Goal: Task Accomplishment & Management: Manage account settings

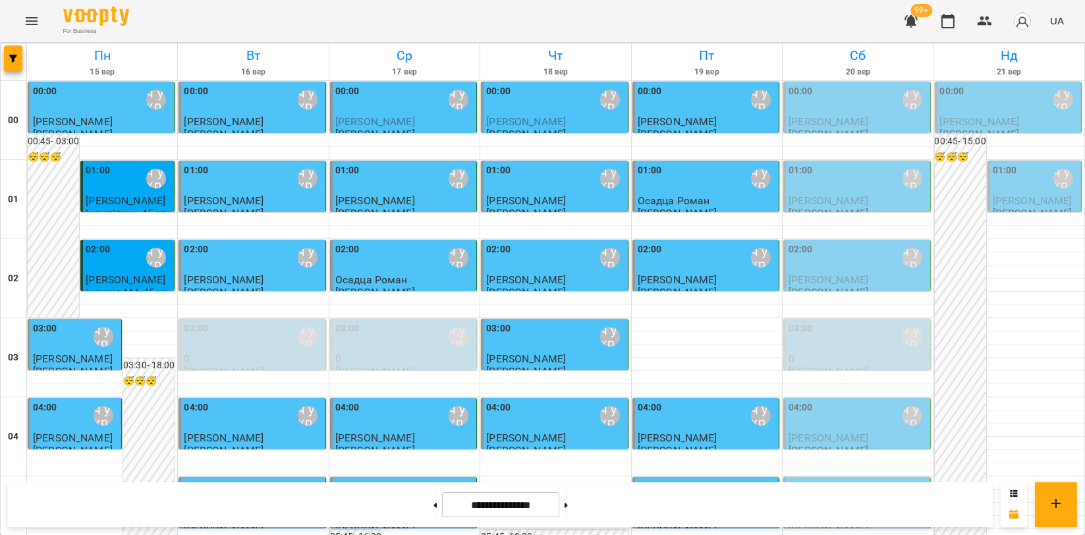
scroll to position [1502, 0]
click at [28, 22] on icon "Menu" at bounding box center [32, 21] width 16 height 16
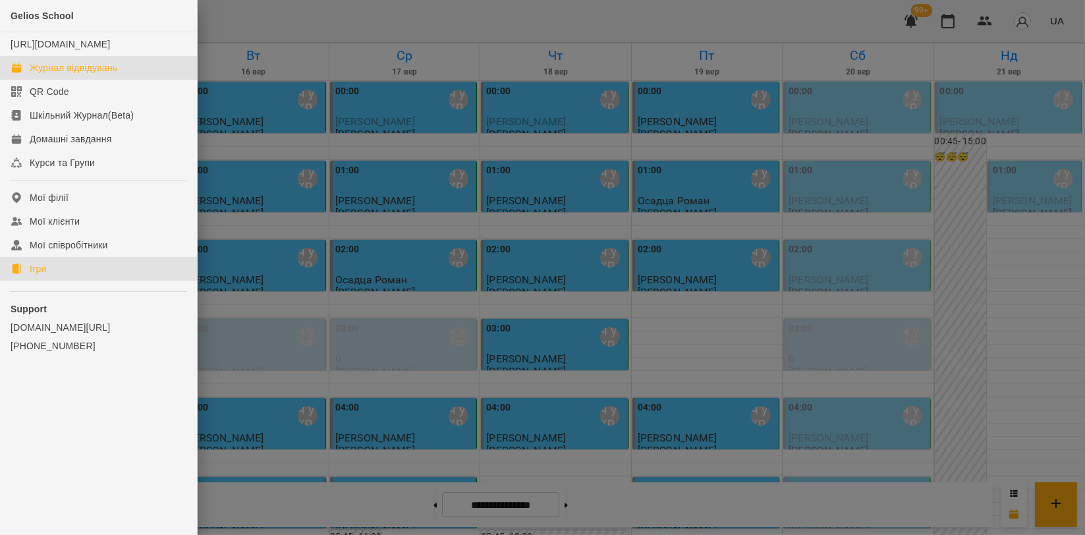
click at [41, 275] on div "Ігри" at bounding box center [38, 268] width 16 height 13
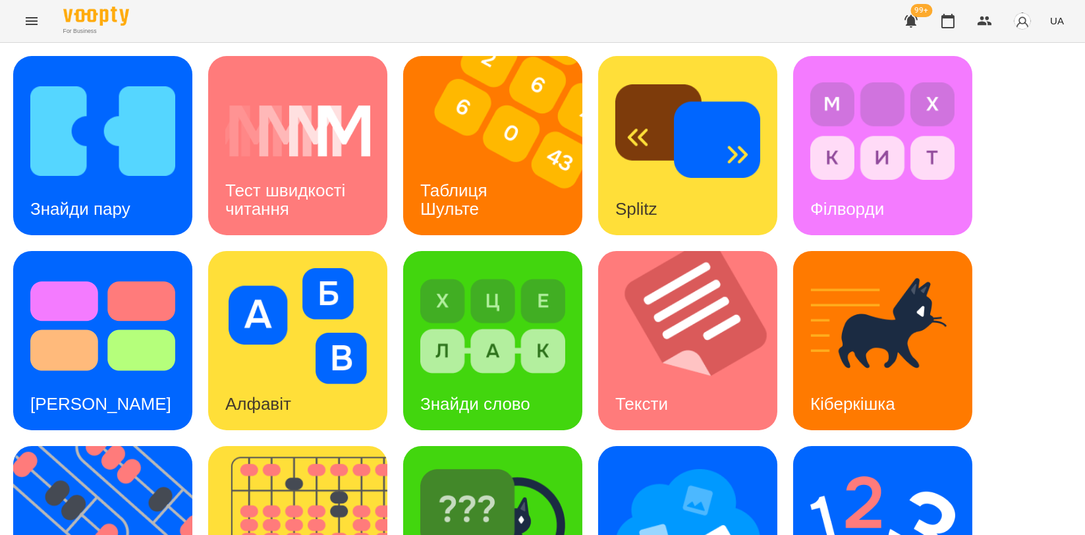
scroll to position [219, 0]
click at [387, 256] on div "Знайди пару Тест швидкості читання Таблиця Шульте Splitz Філворди Тест Струпа А…" at bounding box center [542, 438] width 1058 height 764
click at [356, 446] on img at bounding box center [306, 535] width 196 height 179
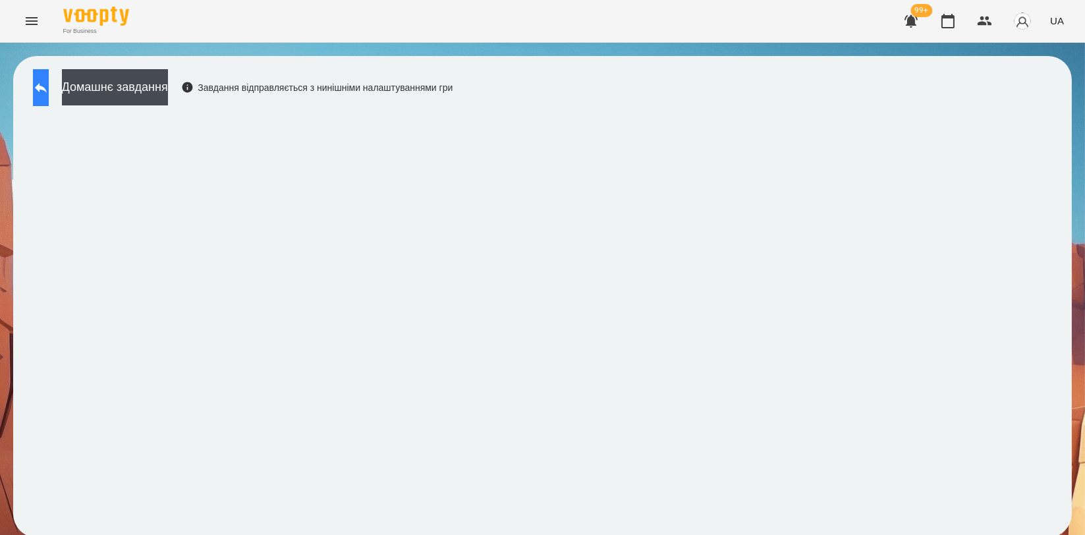
click at [49, 98] on button at bounding box center [41, 87] width 16 height 37
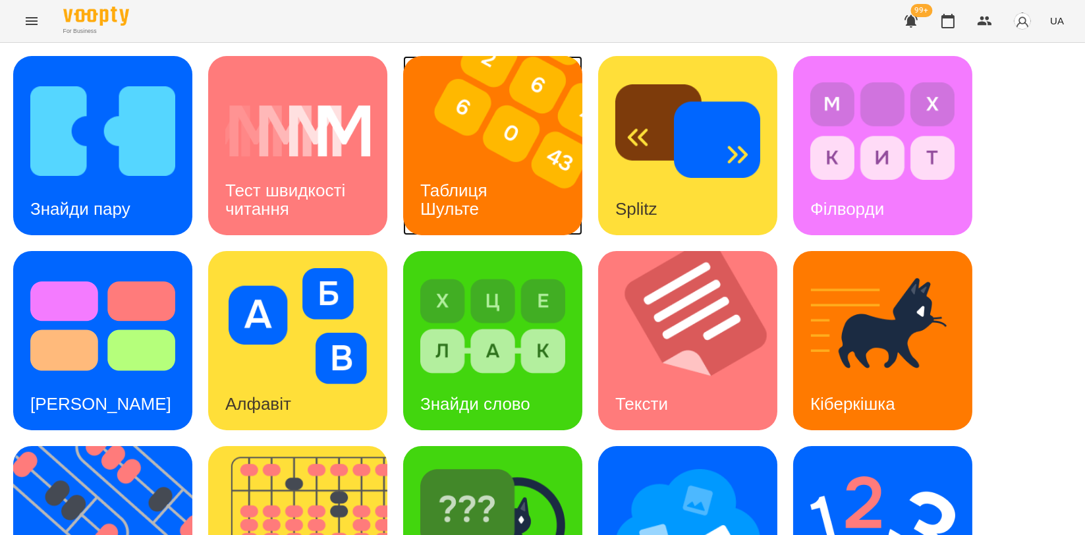
click at [503, 165] on div "Таблиця Шульте" at bounding box center [456, 200] width 106 height 70
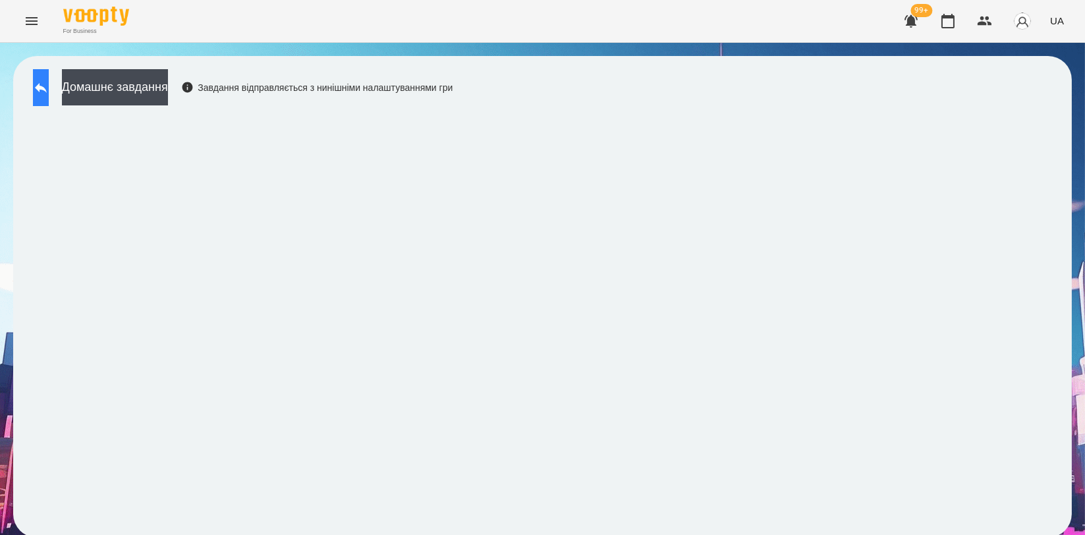
click at [49, 91] on button at bounding box center [41, 87] width 16 height 37
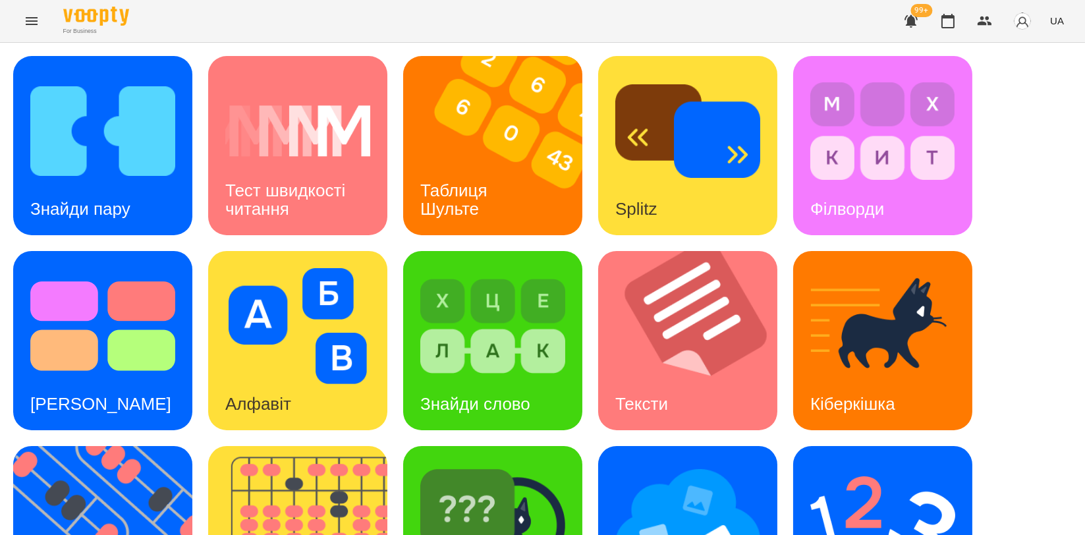
scroll to position [292, 0]
click at [122, 446] on img at bounding box center [111, 535] width 196 height 179
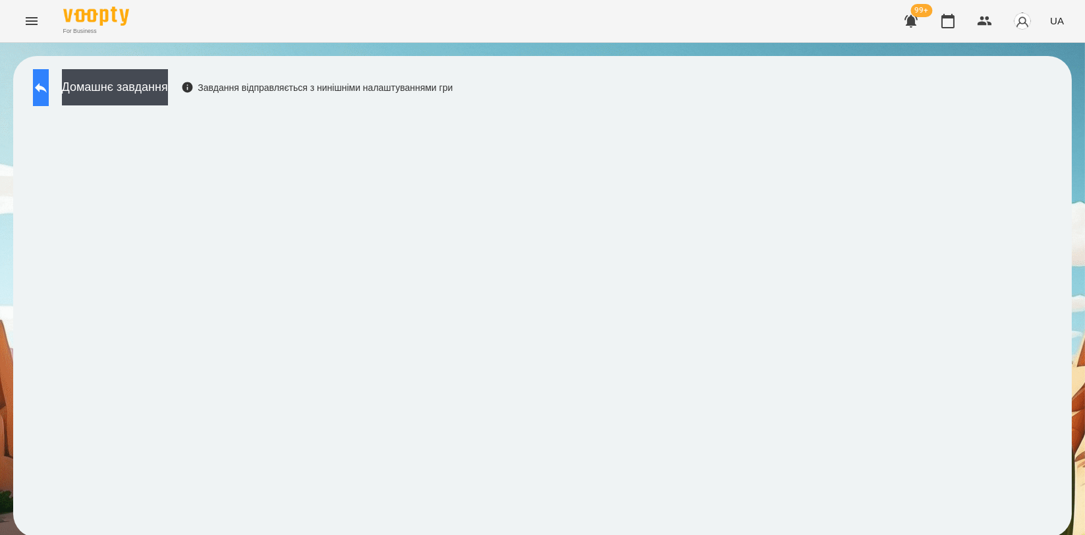
click at [49, 83] on icon at bounding box center [41, 88] width 16 height 16
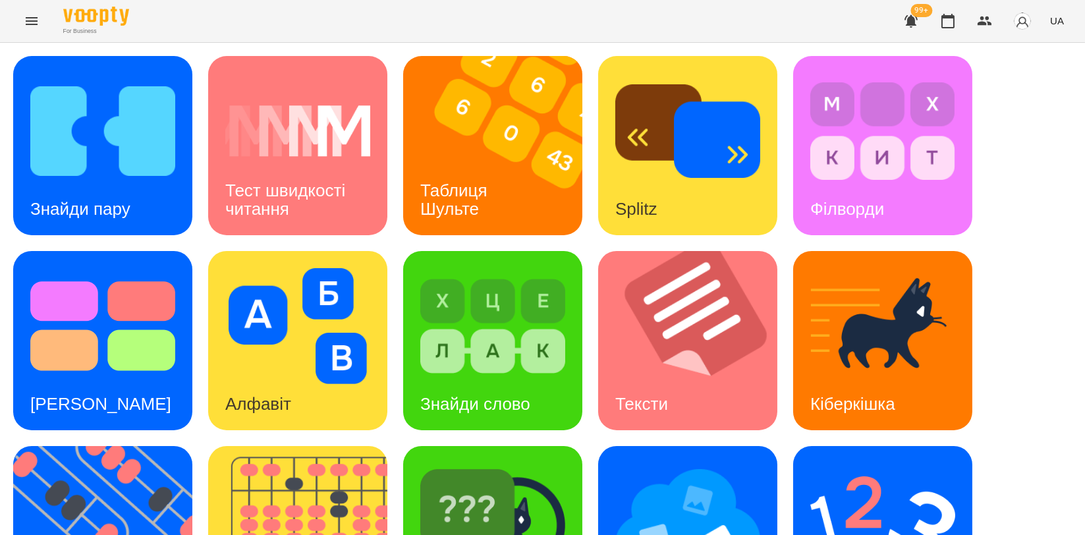
scroll to position [298, 0]
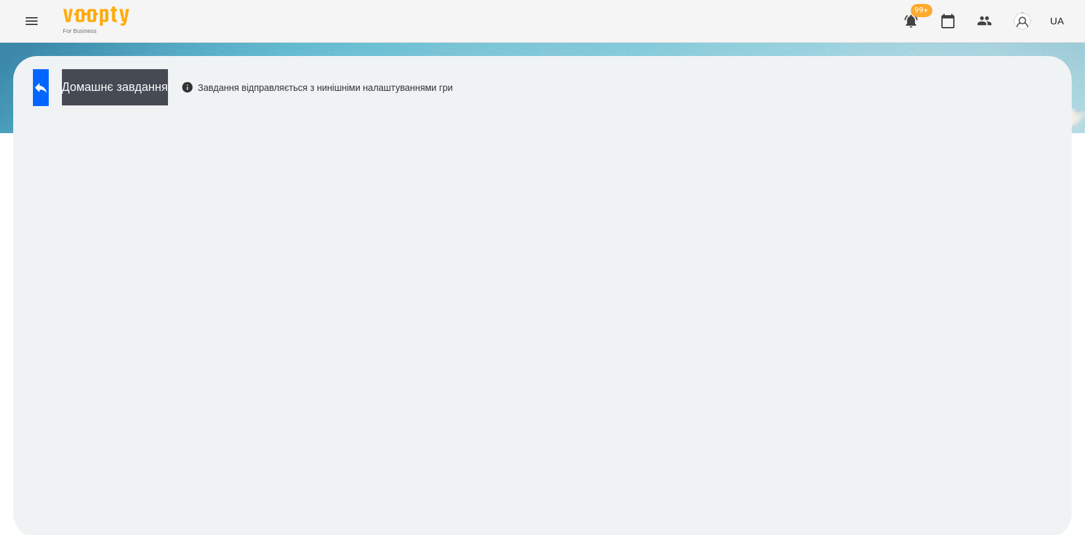
scroll to position [2, 0]
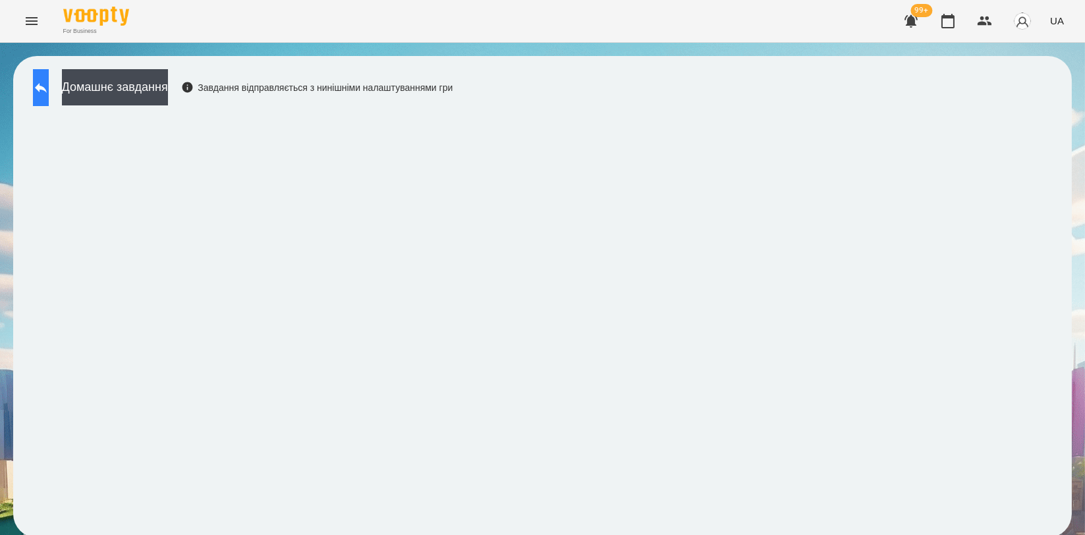
click at [49, 97] on button at bounding box center [41, 87] width 16 height 37
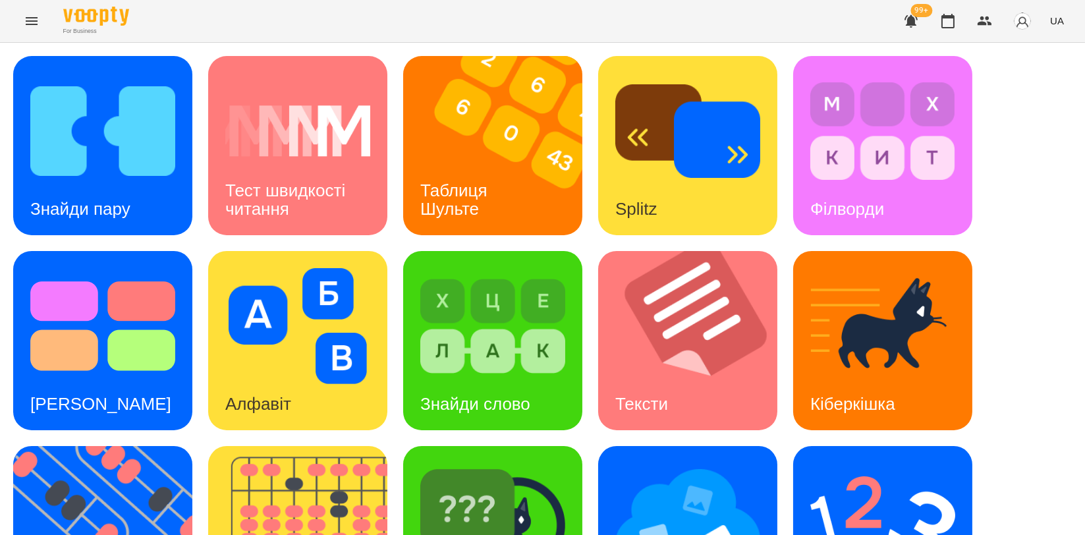
scroll to position [221, 0]
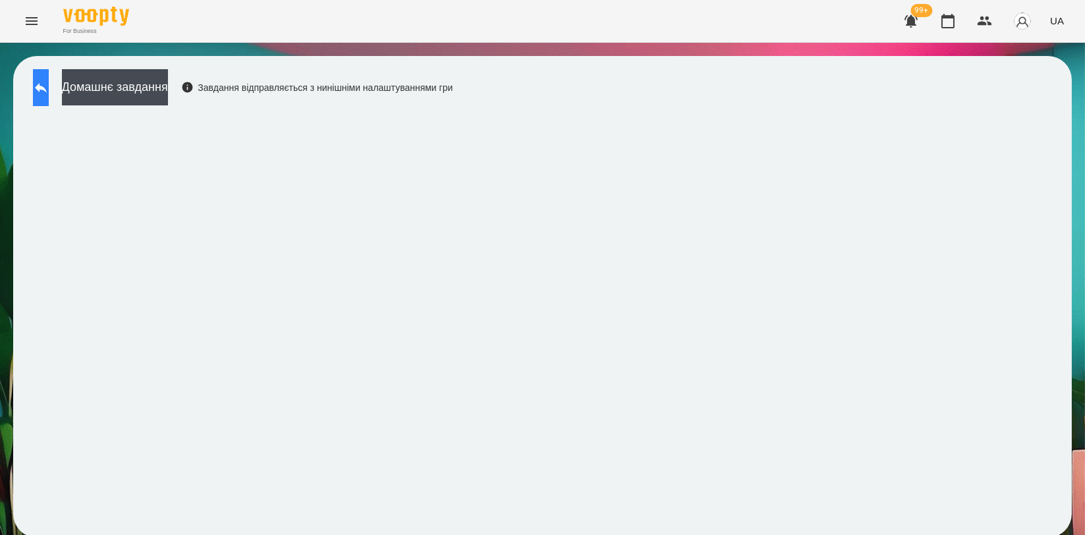
click at [47, 89] on icon at bounding box center [41, 88] width 12 height 10
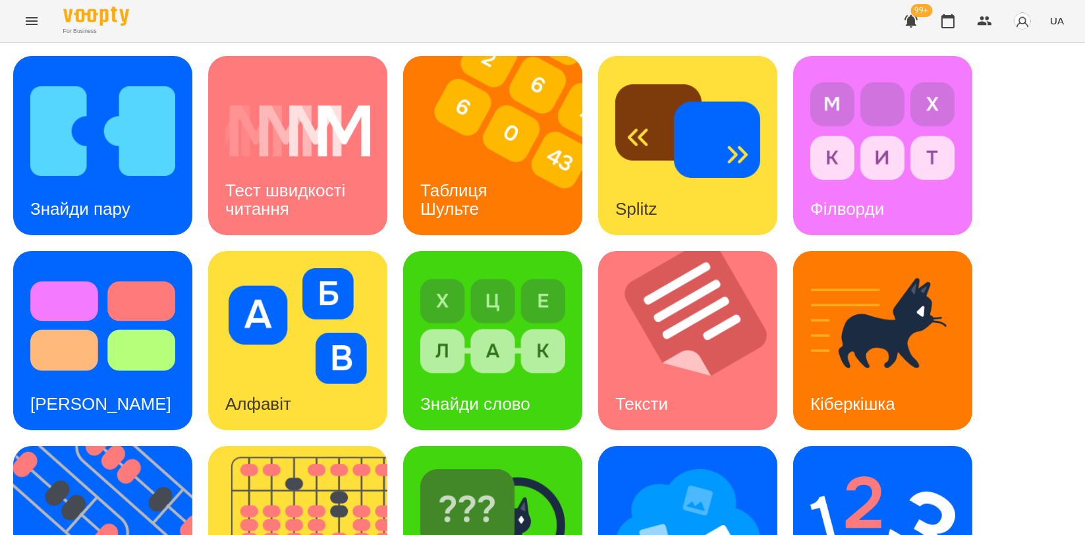
scroll to position [298, 0]
click at [327, 446] on img at bounding box center [306, 535] width 196 height 179
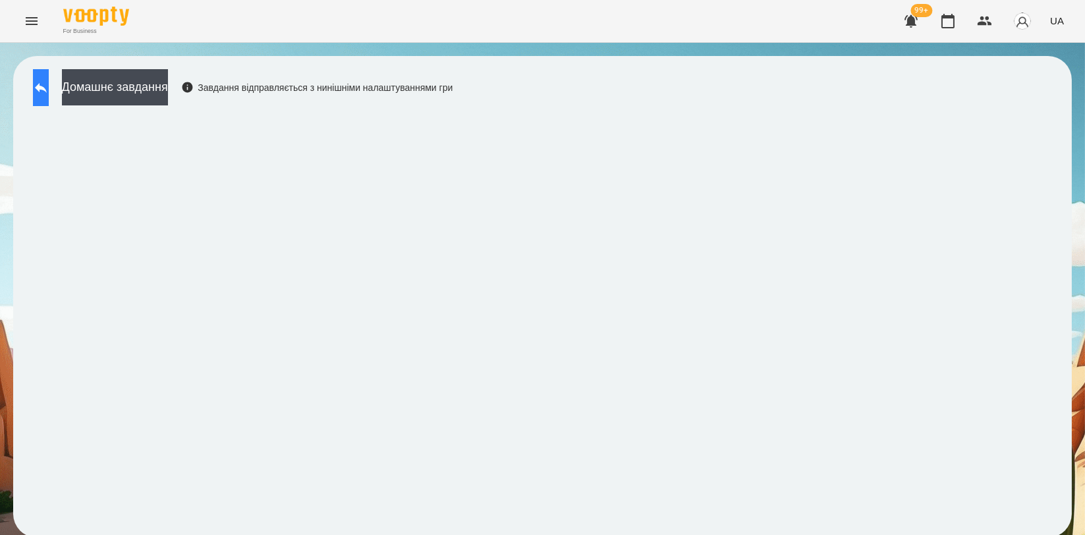
click at [45, 87] on button at bounding box center [41, 87] width 16 height 37
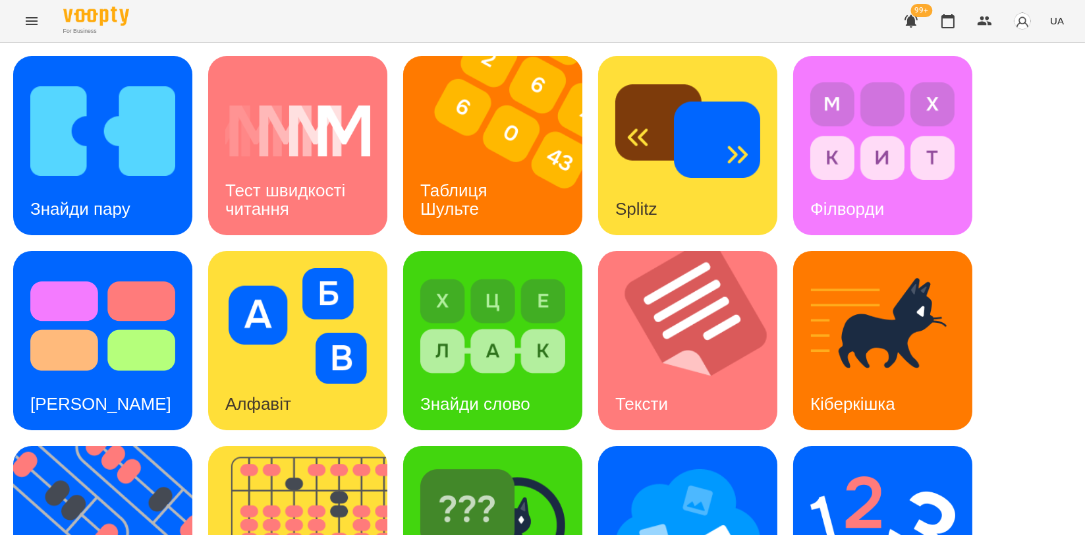
scroll to position [146, 0]
click at [331, 446] on img at bounding box center [306, 535] width 196 height 179
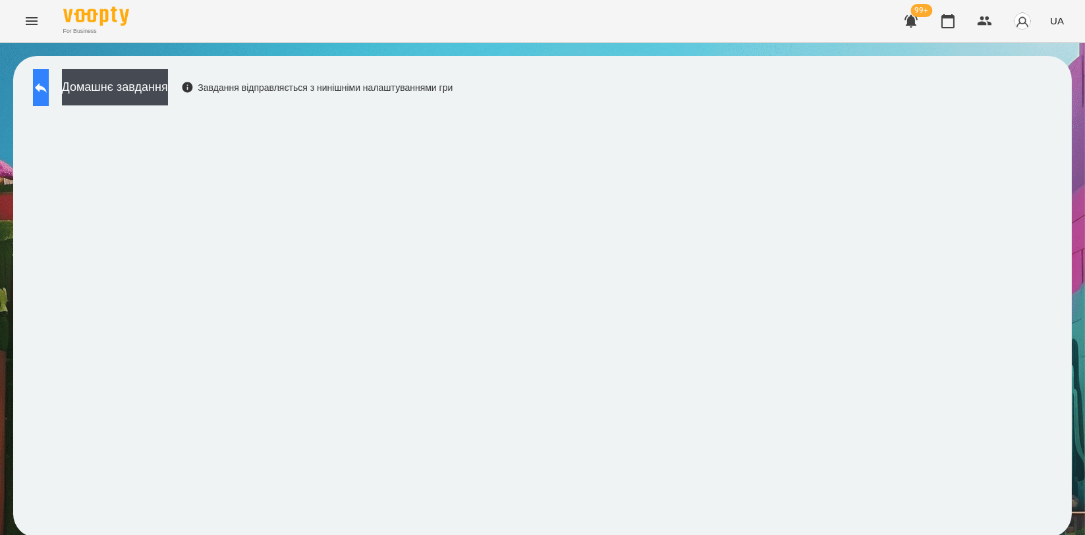
click at [46, 84] on icon at bounding box center [41, 88] width 16 height 16
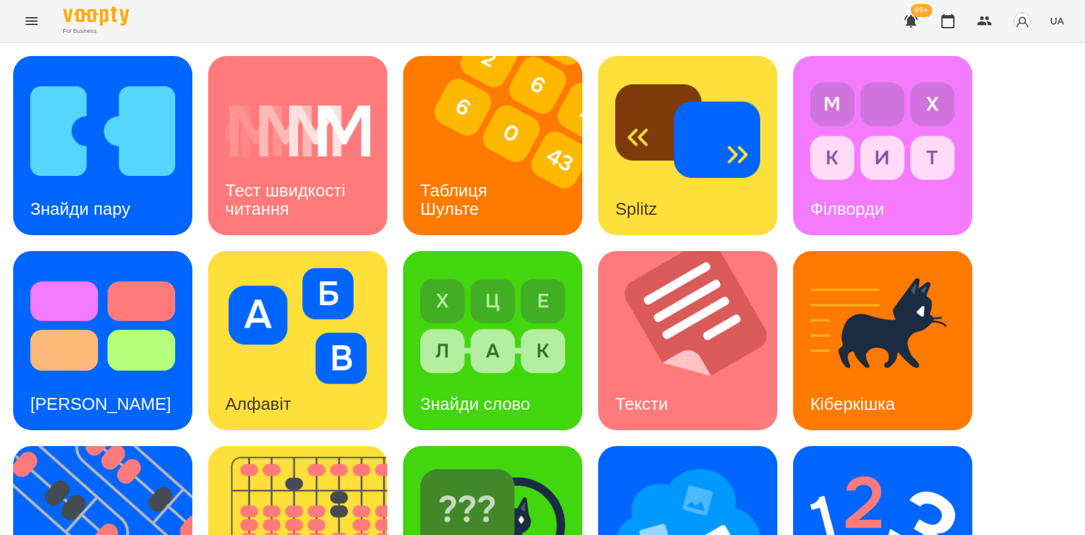
scroll to position [146, 0]
click at [473, 463] on img at bounding box center [492, 521] width 145 height 116
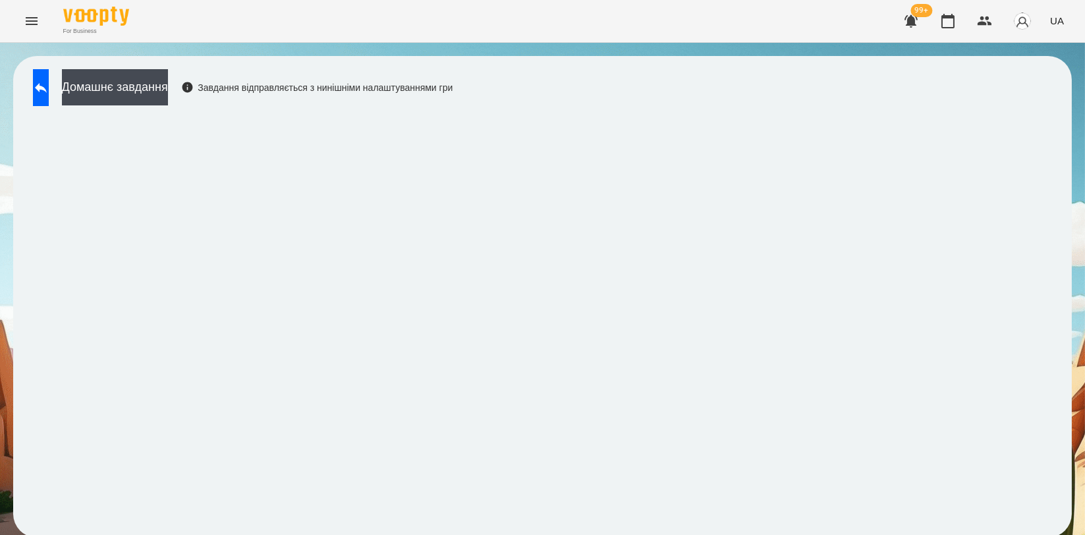
scroll to position [2, 0]
click at [49, 80] on button at bounding box center [41, 87] width 16 height 37
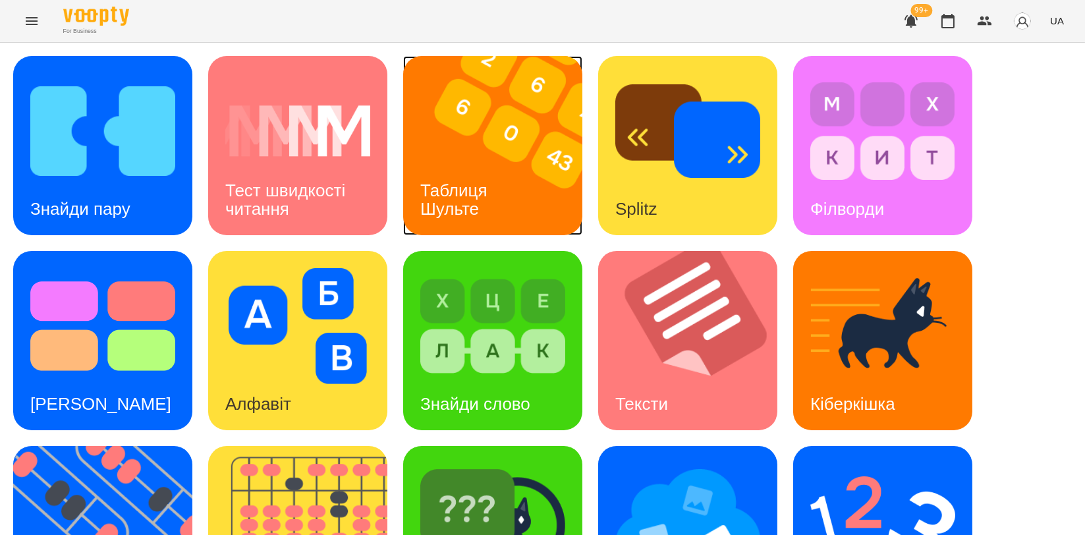
click at [557, 107] on img at bounding box center [501, 145] width 196 height 179
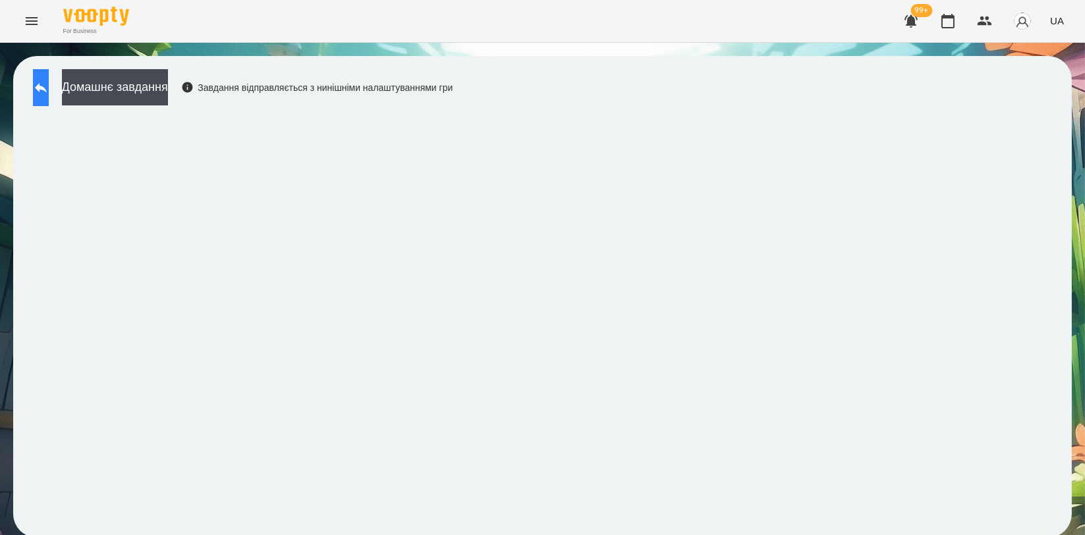
click at [49, 99] on button at bounding box center [41, 87] width 16 height 37
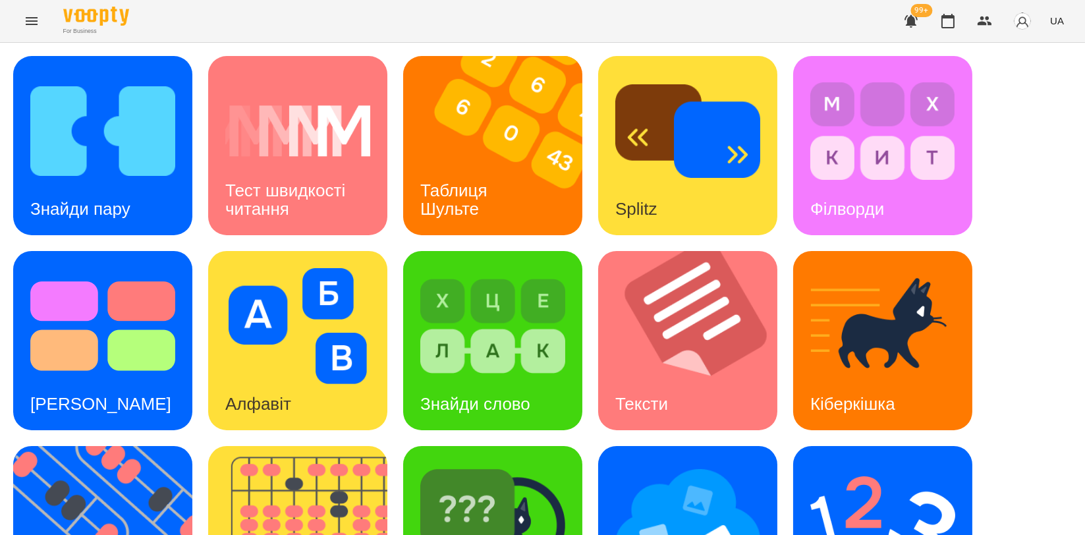
scroll to position [292, 0]
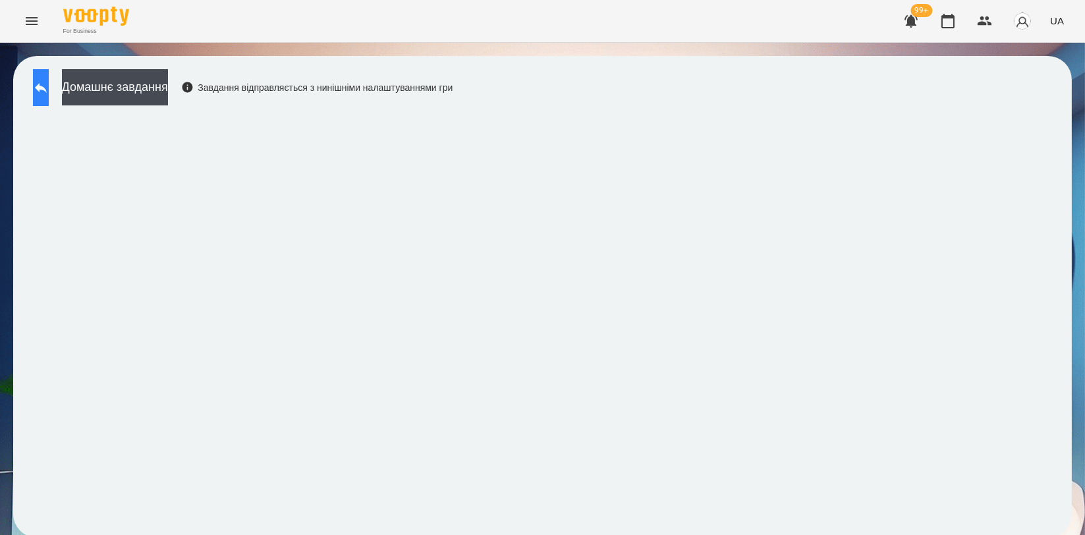
click at [49, 96] on button at bounding box center [41, 87] width 16 height 37
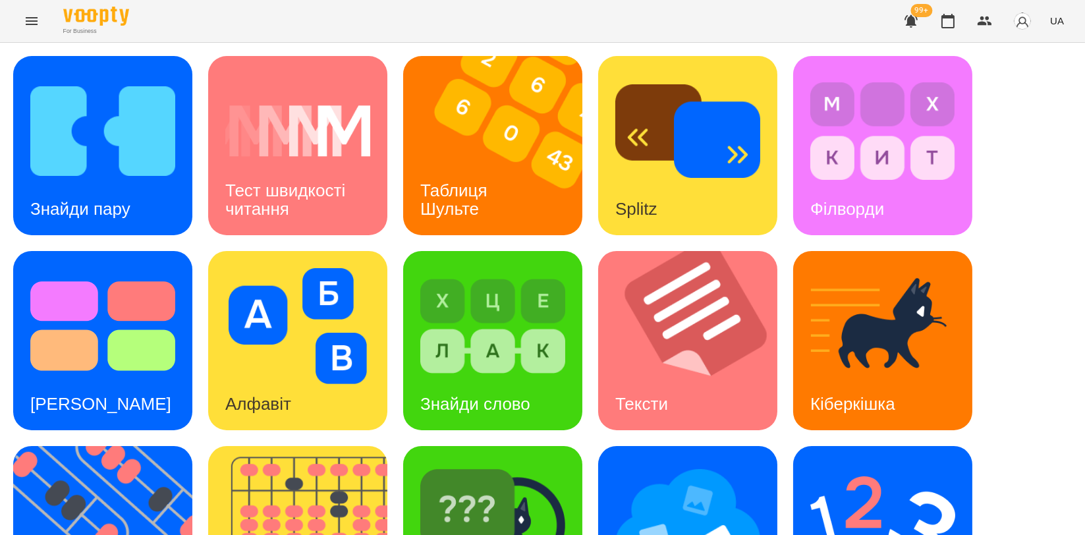
scroll to position [292, 0]
click at [323, 446] on img at bounding box center [306, 535] width 196 height 179
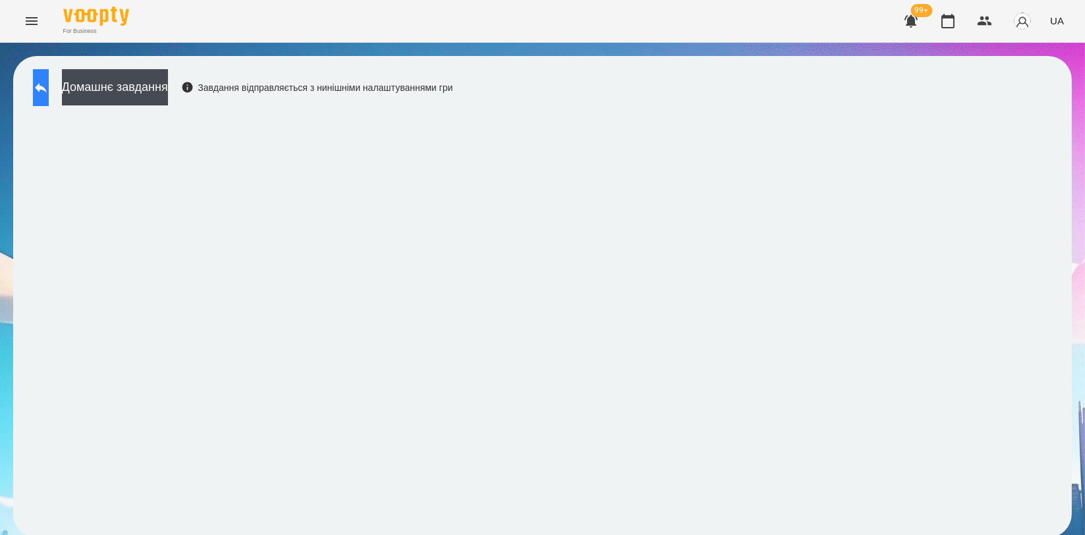
click at [47, 88] on icon at bounding box center [41, 88] width 12 height 10
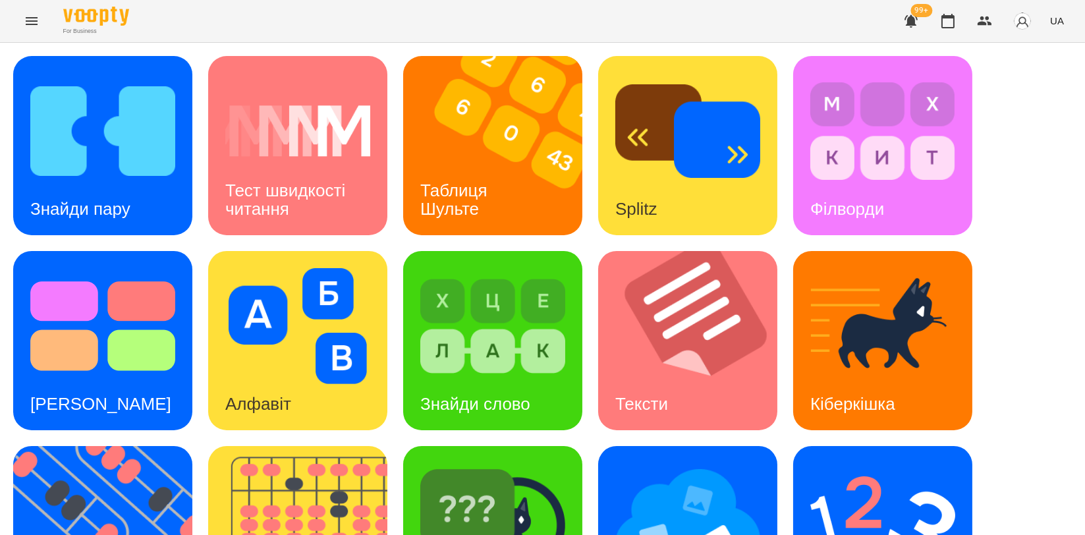
scroll to position [292, 0]
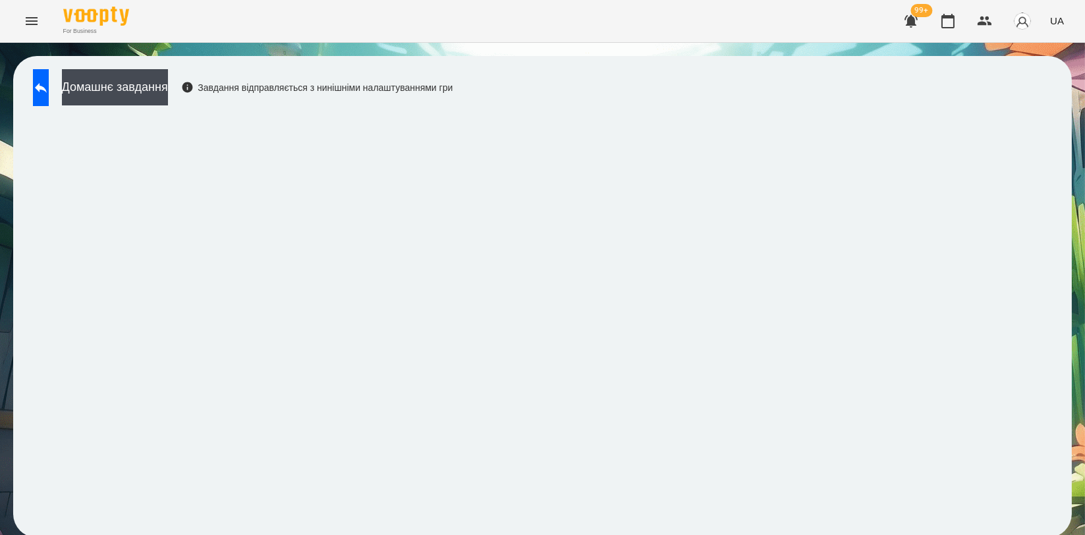
scroll to position [2, 0]
click at [49, 94] on button at bounding box center [41, 87] width 16 height 37
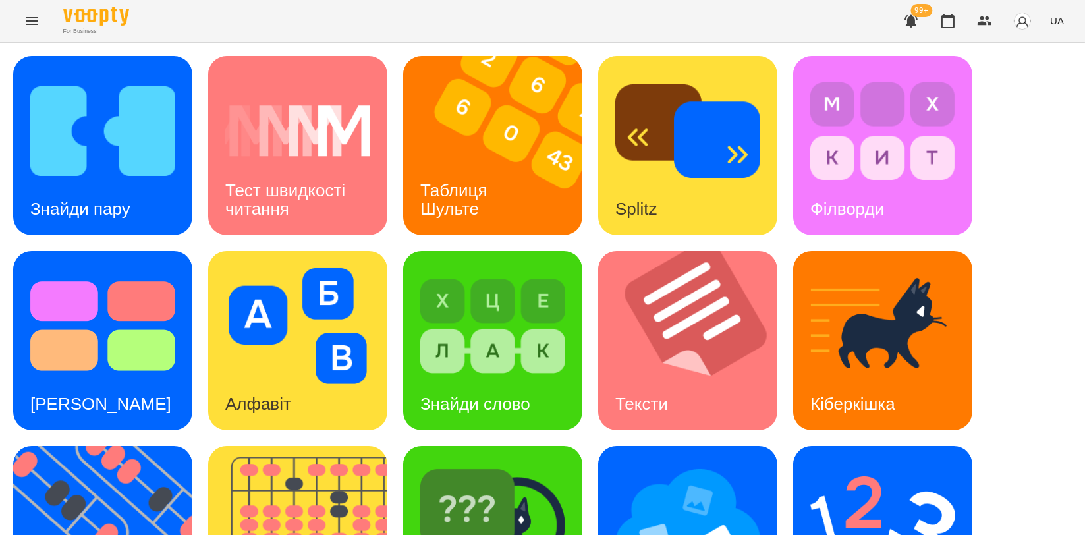
scroll to position [295, 0]
click at [482, 463] on img at bounding box center [492, 521] width 145 height 116
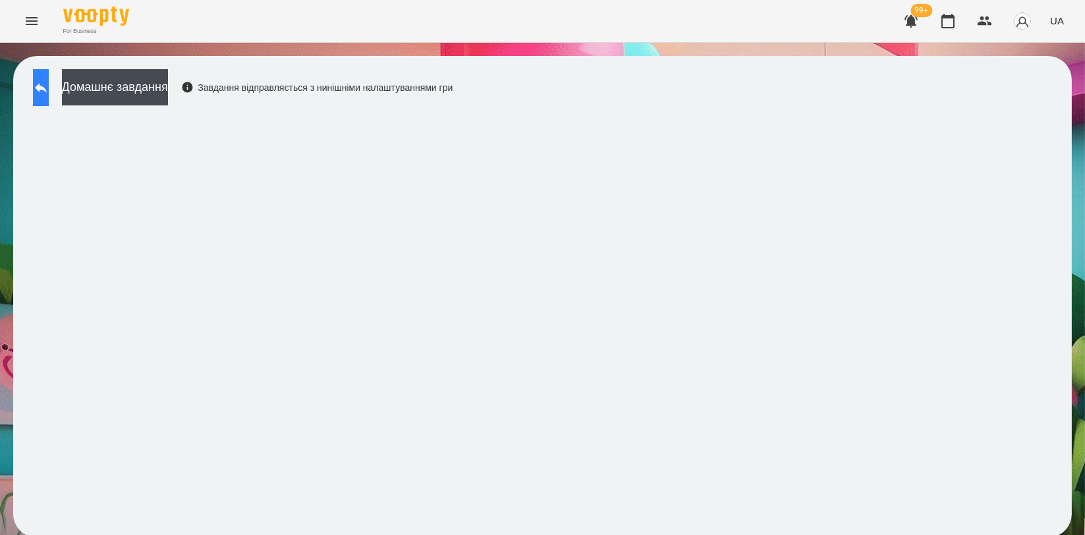
click at [49, 94] on icon at bounding box center [41, 88] width 16 height 16
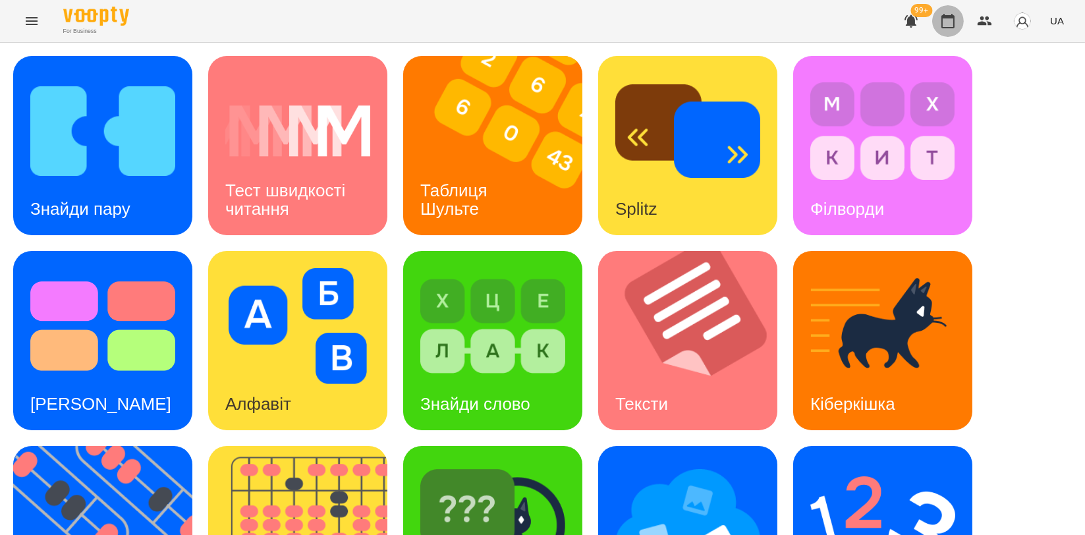
click at [958, 31] on button "button" at bounding box center [948, 21] width 32 height 32
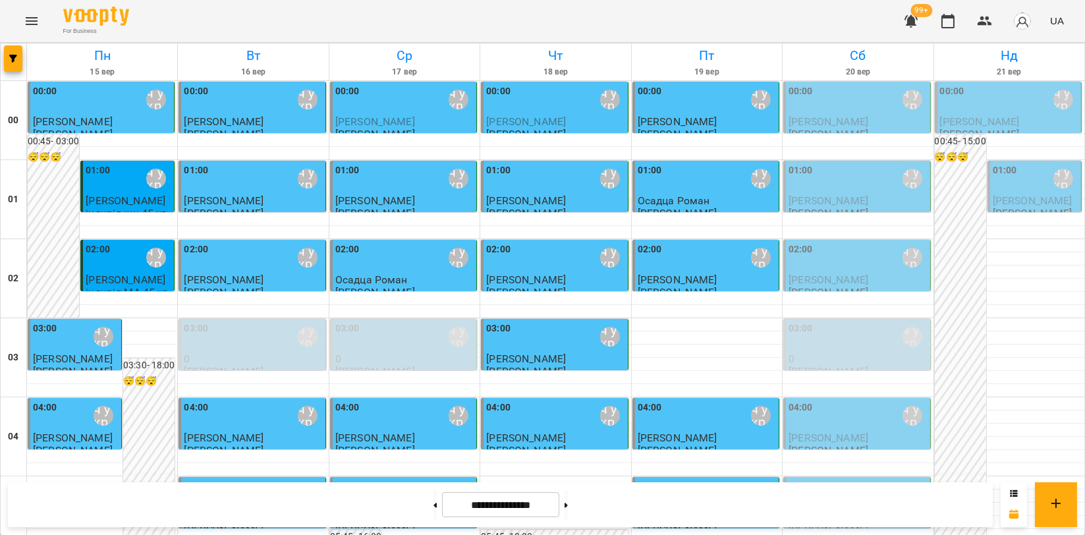
scroll to position [1210, 0]
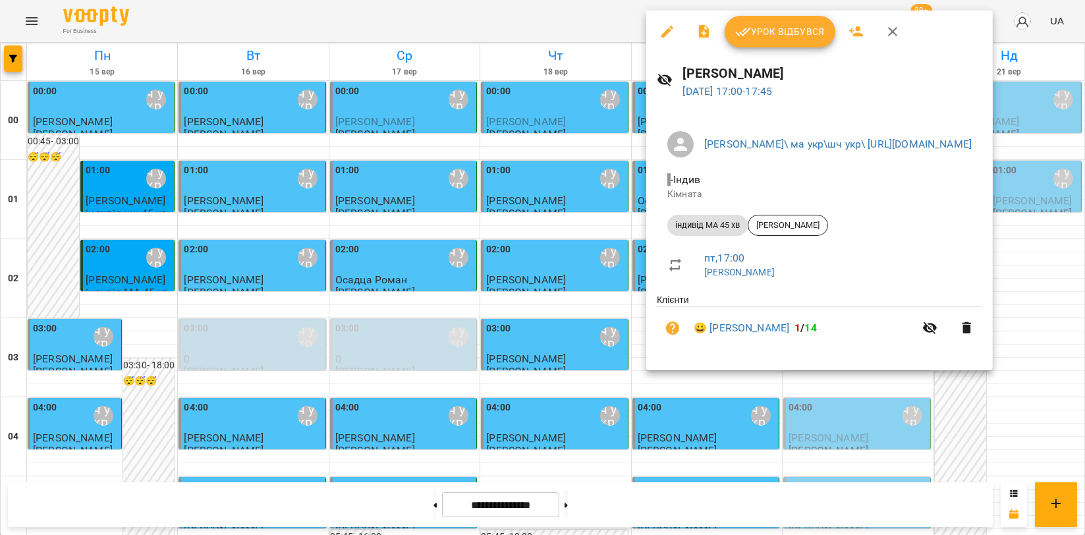
click at [768, 30] on span "Урок відбувся" at bounding box center [780, 32] width 90 height 16
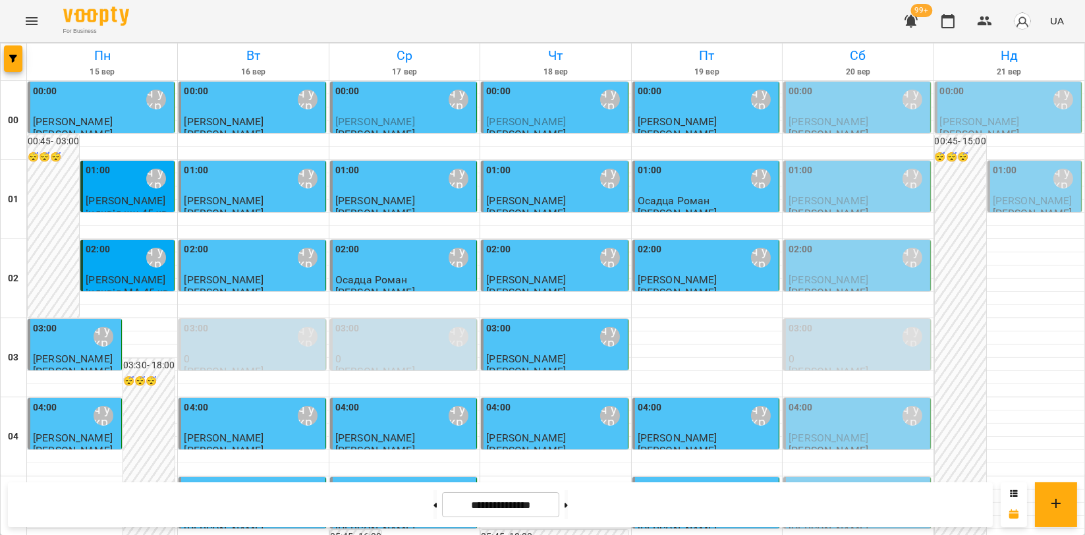
scroll to position [1317, 0]
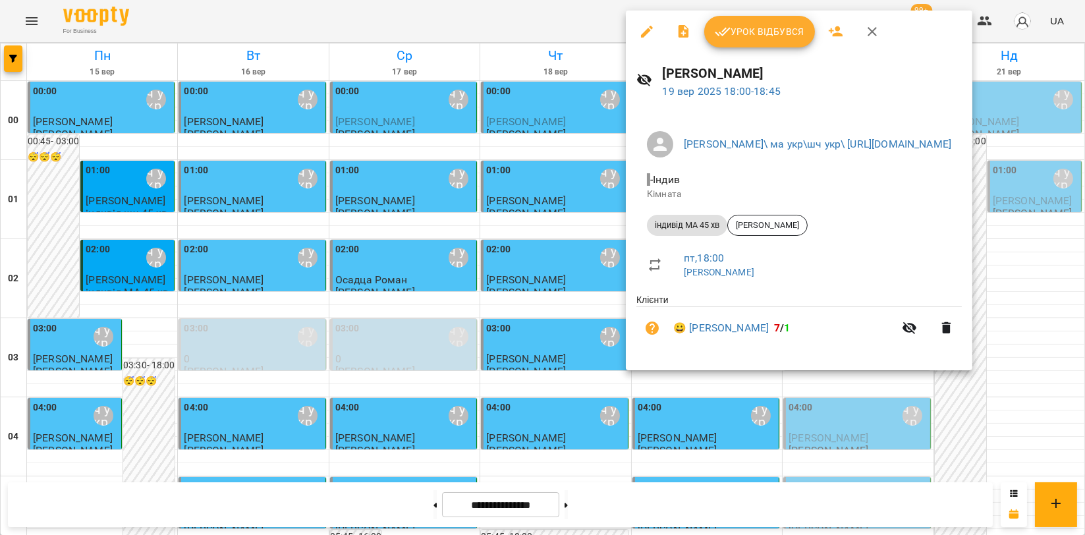
click at [751, 24] on span "Урок відбувся" at bounding box center [760, 32] width 90 height 16
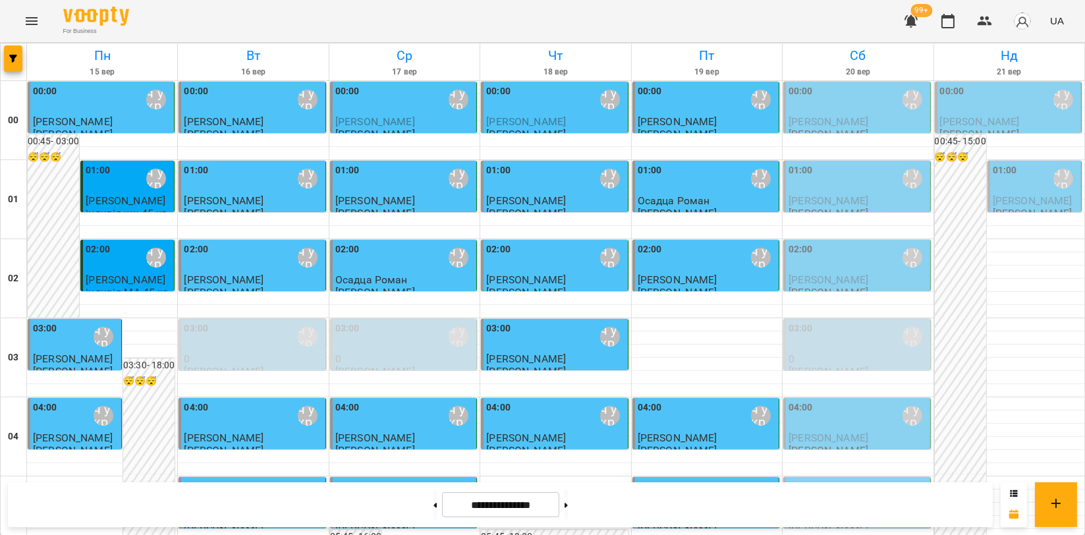
scroll to position [1283, 0]
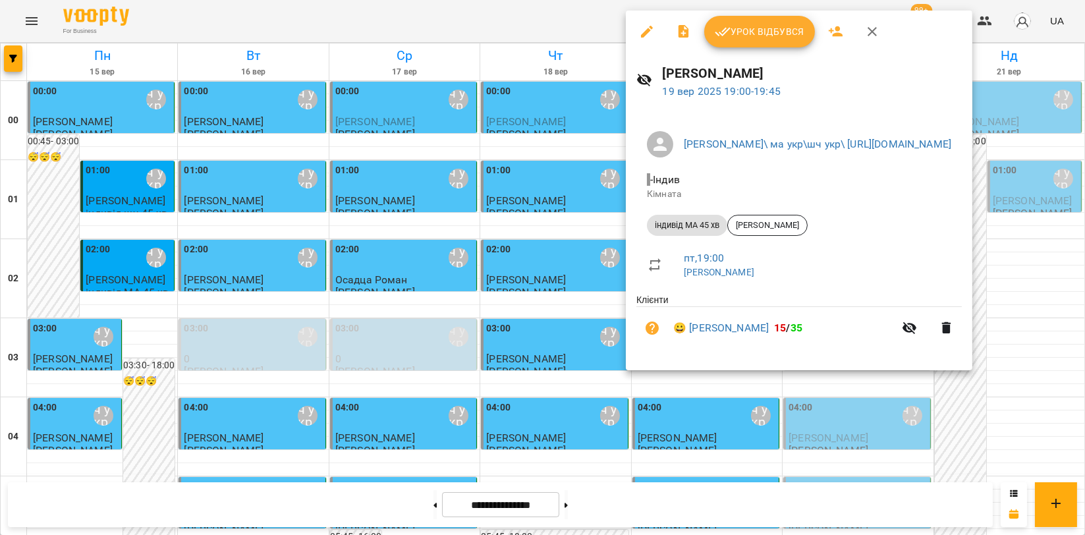
click at [774, 35] on span "Урок відбувся" at bounding box center [760, 32] width 90 height 16
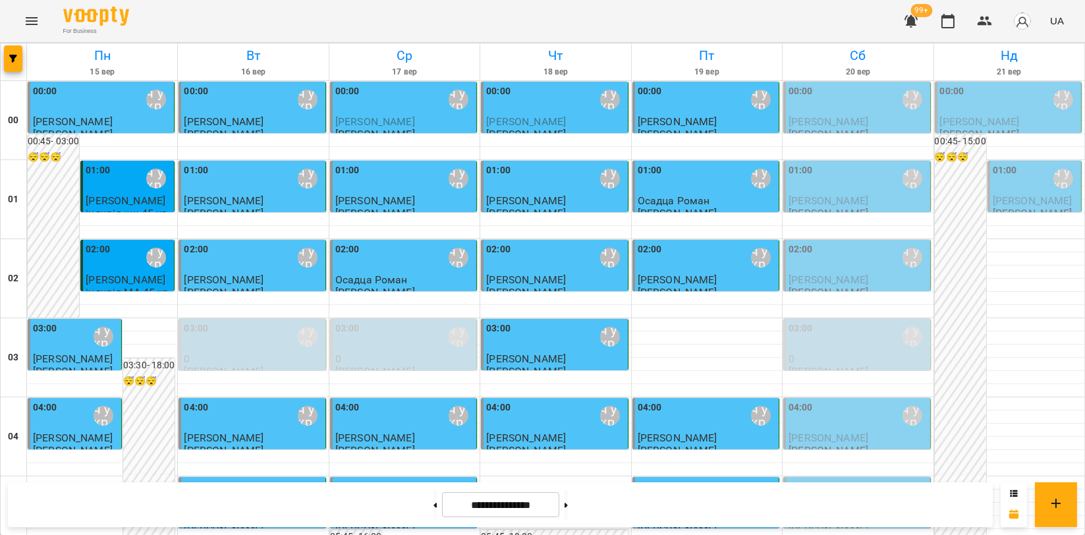
scroll to position [1502, 0]
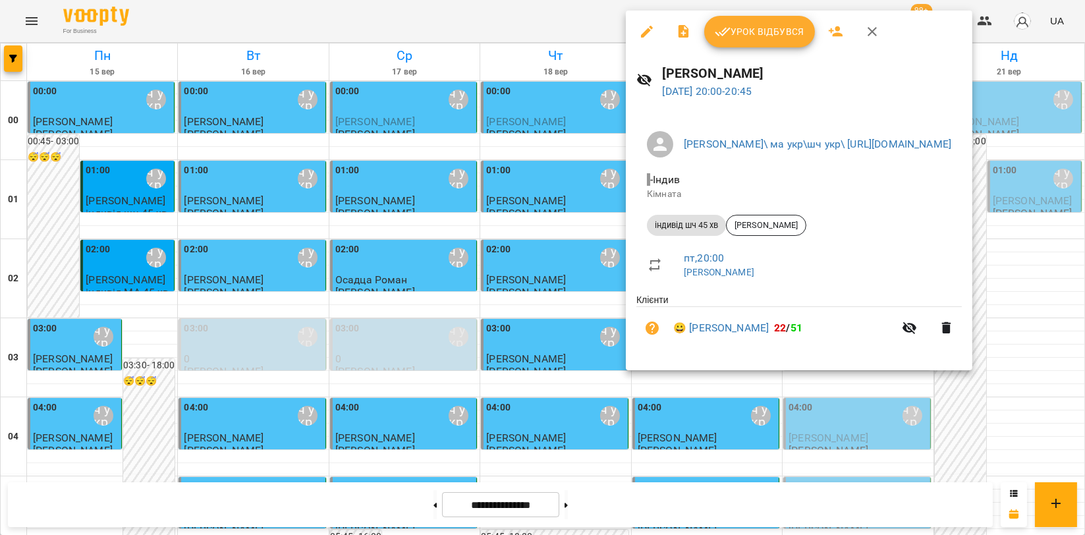
click at [738, 41] on button "Урок відбувся" at bounding box center [759, 32] width 111 height 32
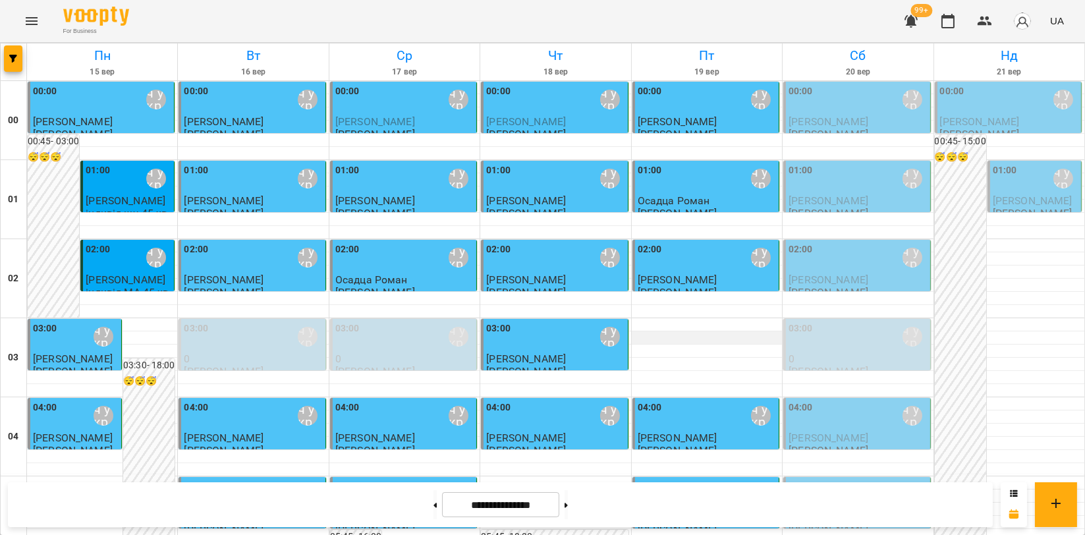
scroll to position [1502, 0]
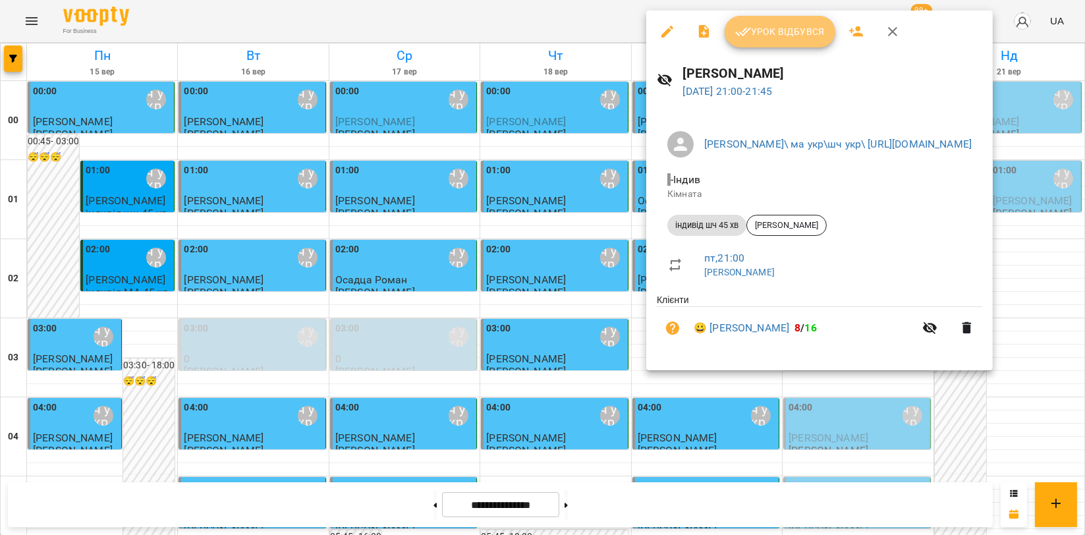
click at [765, 45] on button "Урок відбувся" at bounding box center [779, 32] width 111 height 32
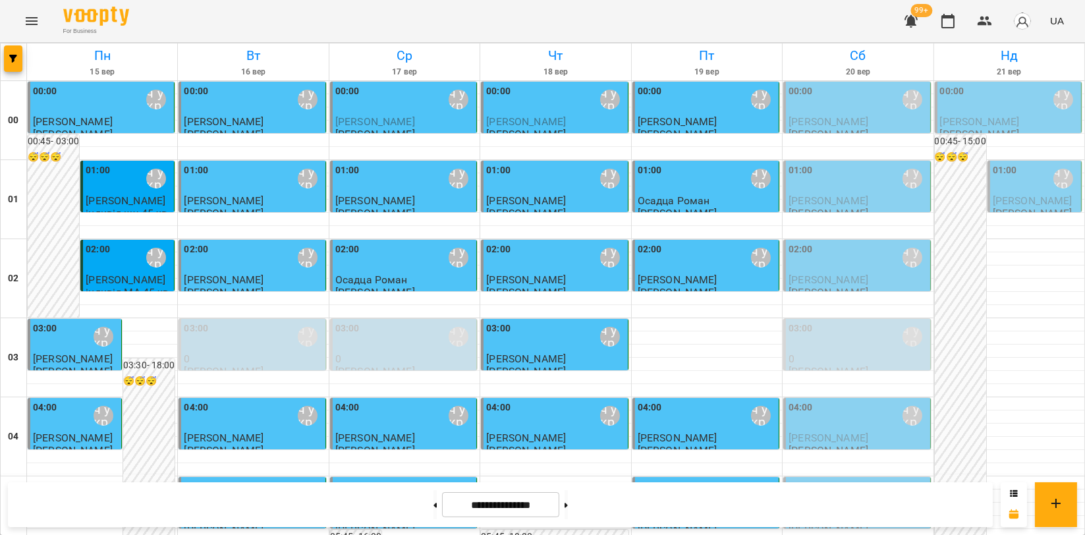
scroll to position [1502, 0]
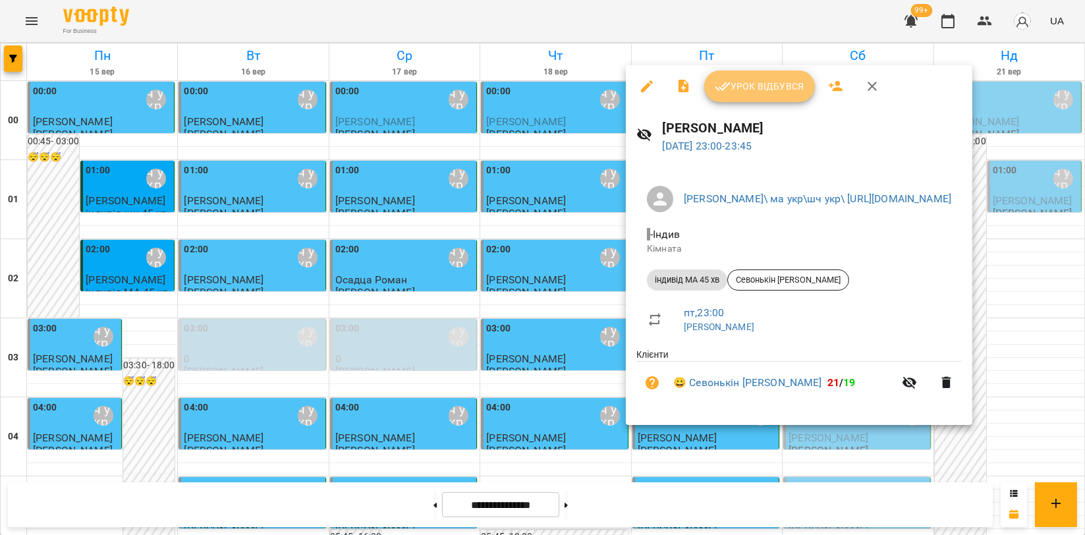
click at [752, 84] on span "Урок відбувся" at bounding box center [760, 86] width 90 height 16
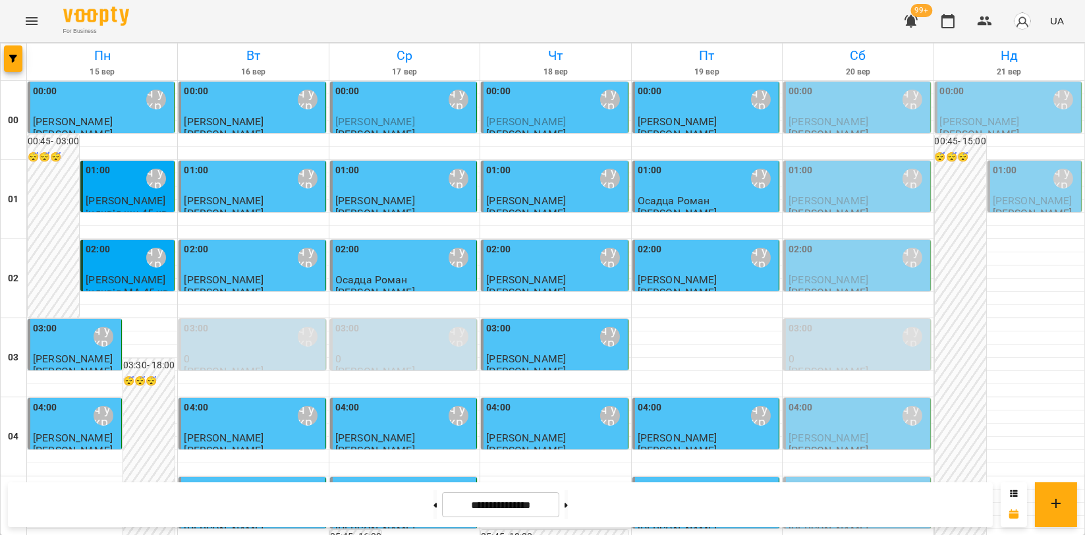
click at [37, 18] on icon "Menu" at bounding box center [32, 21] width 16 height 16
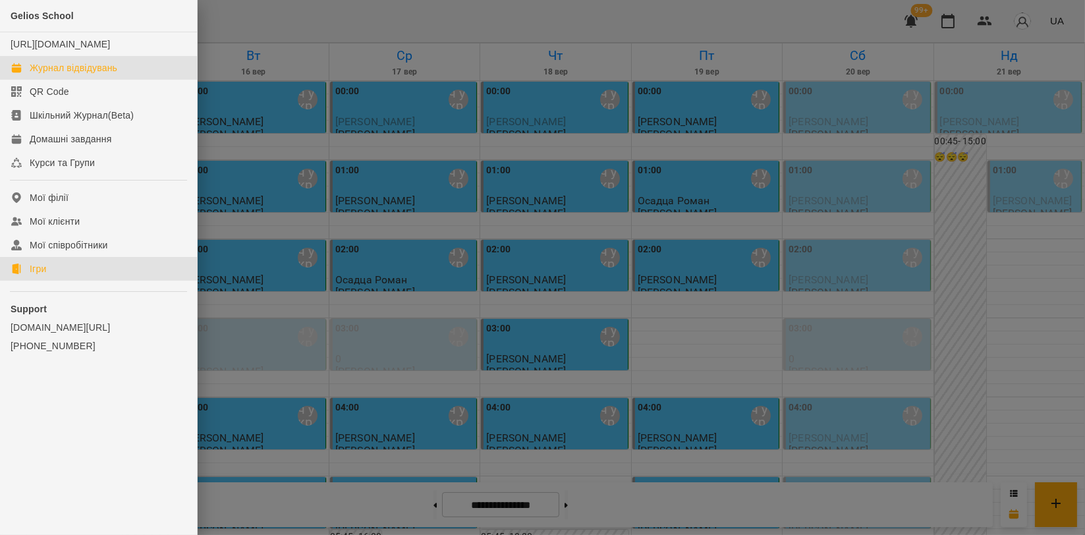
click at [68, 281] on link "Ігри" at bounding box center [98, 269] width 197 height 24
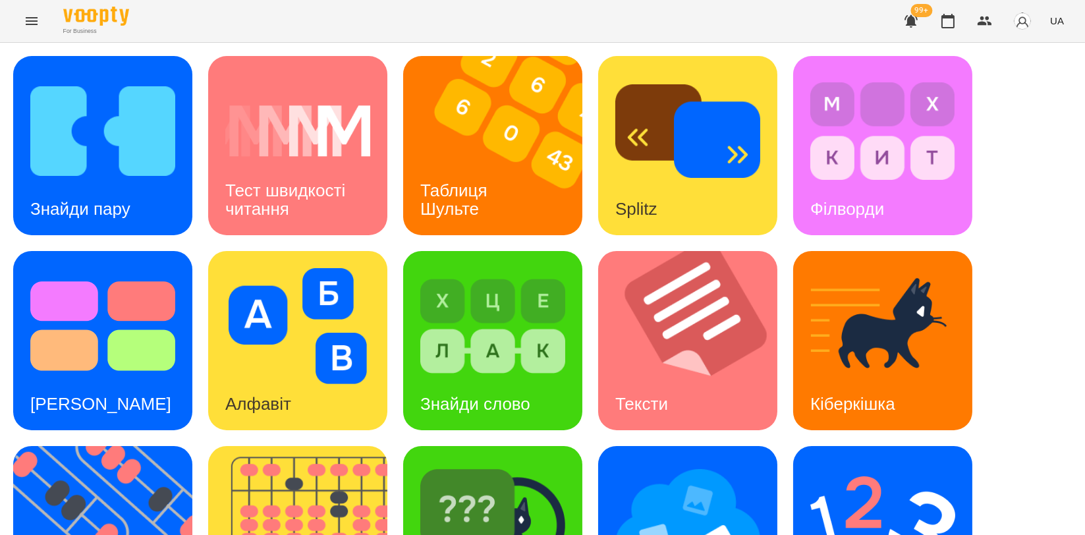
scroll to position [292, 0]
click at [317, 446] on img at bounding box center [306, 535] width 196 height 179
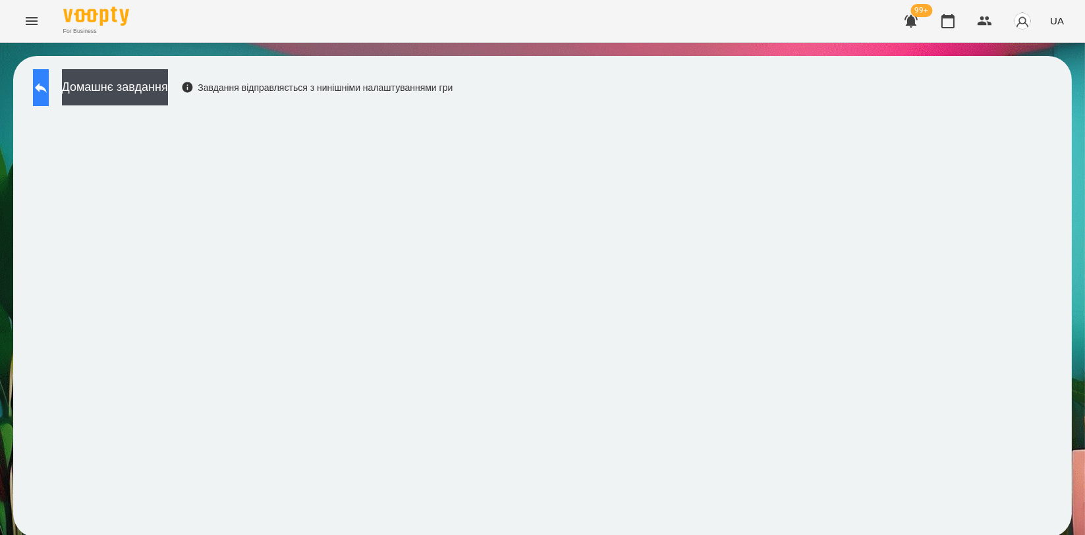
click at [47, 89] on icon at bounding box center [41, 88] width 12 height 10
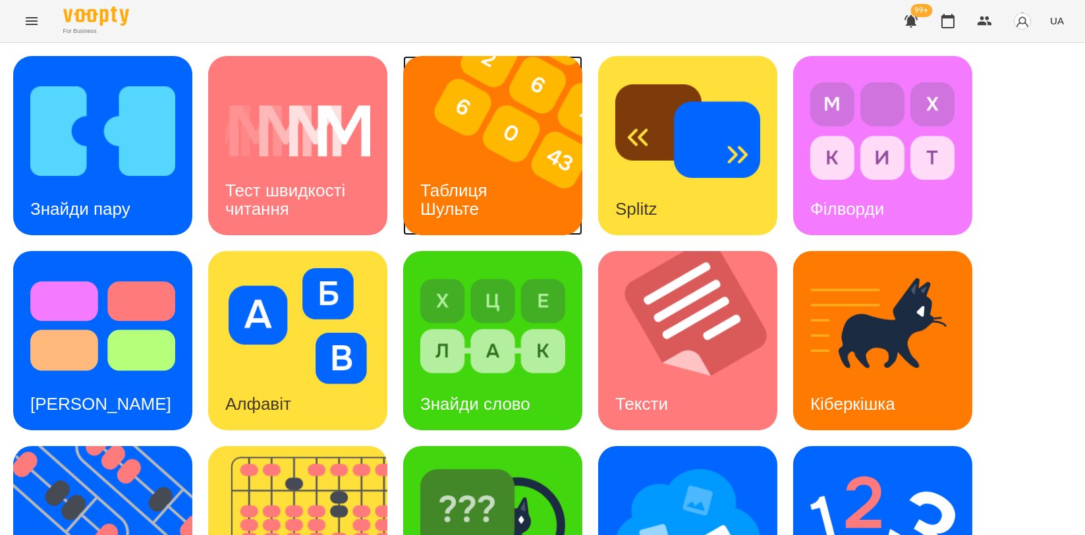
click at [513, 144] on img at bounding box center [501, 145] width 196 height 179
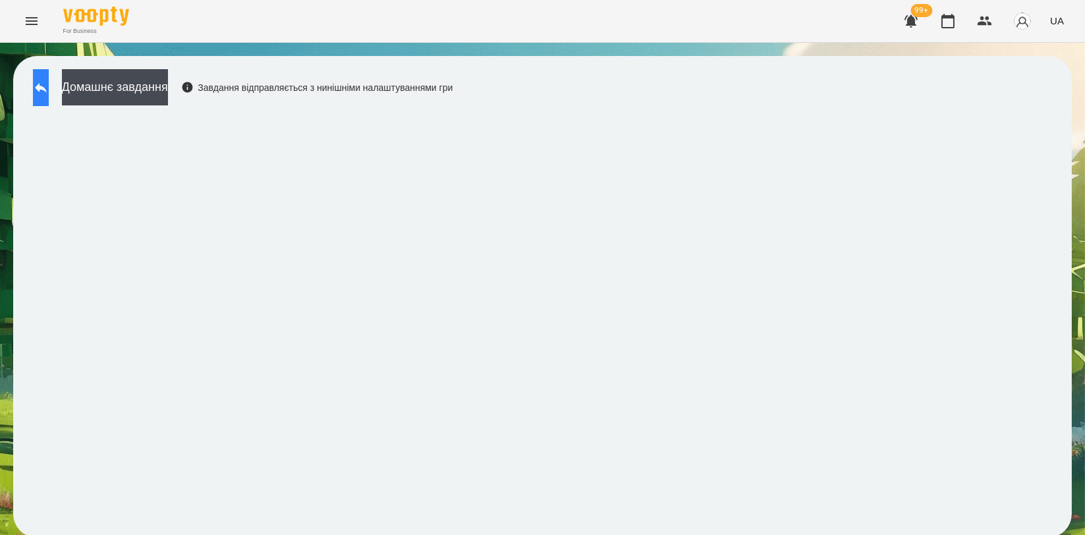
click at [41, 98] on button at bounding box center [41, 87] width 16 height 37
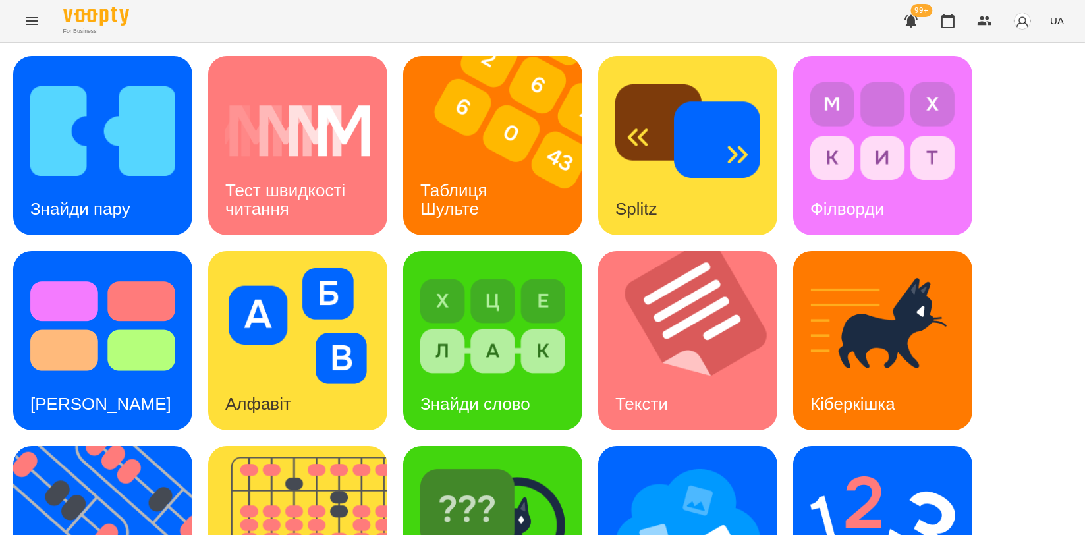
scroll to position [292, 0]
click at [134, 446] on img at bounding box center [111, 535] width 196 height 179
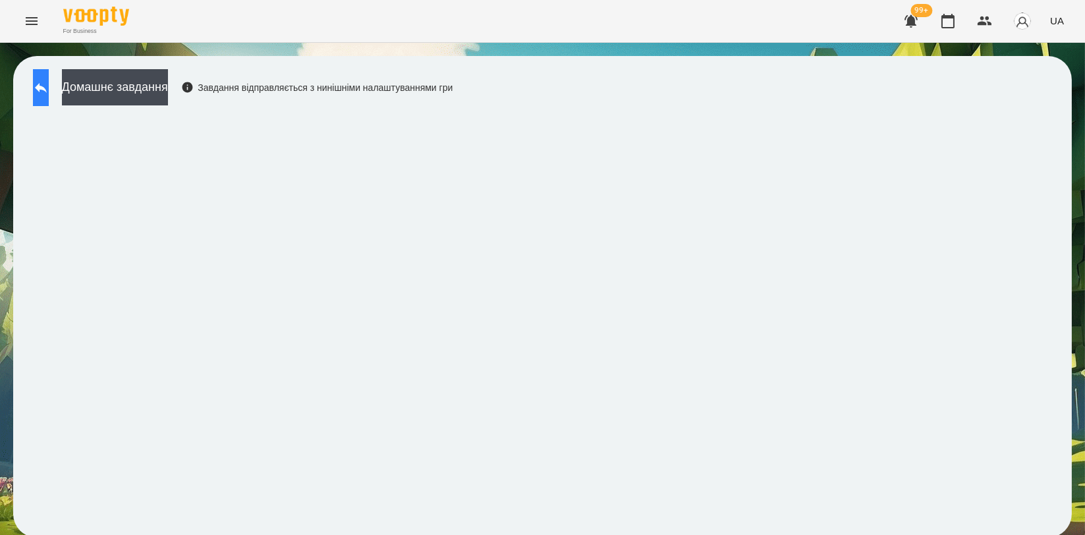
click at [49, 88] on button at bounding box center [41, 87] width 16 height 37
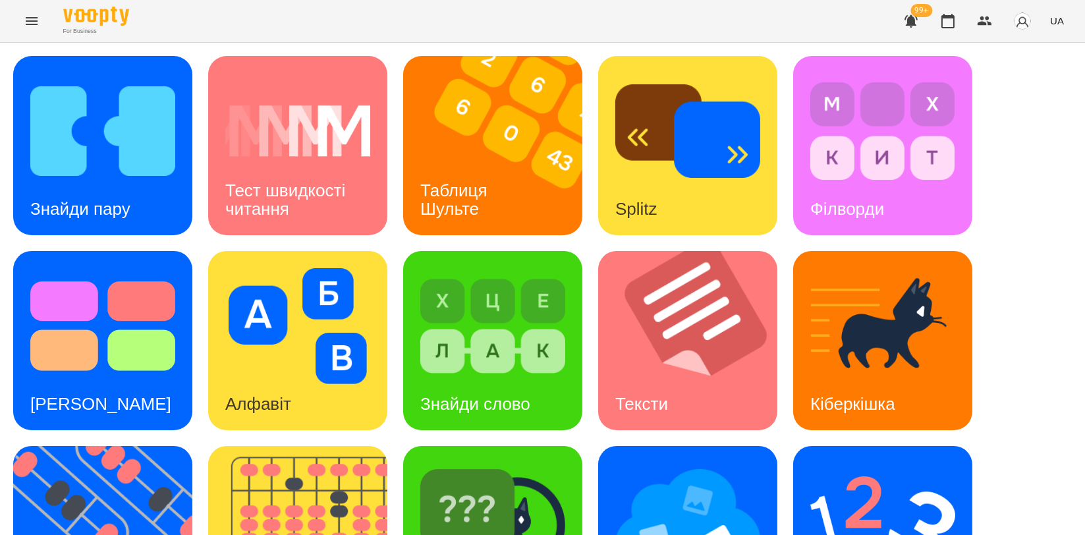
scroll to position [298, 0]
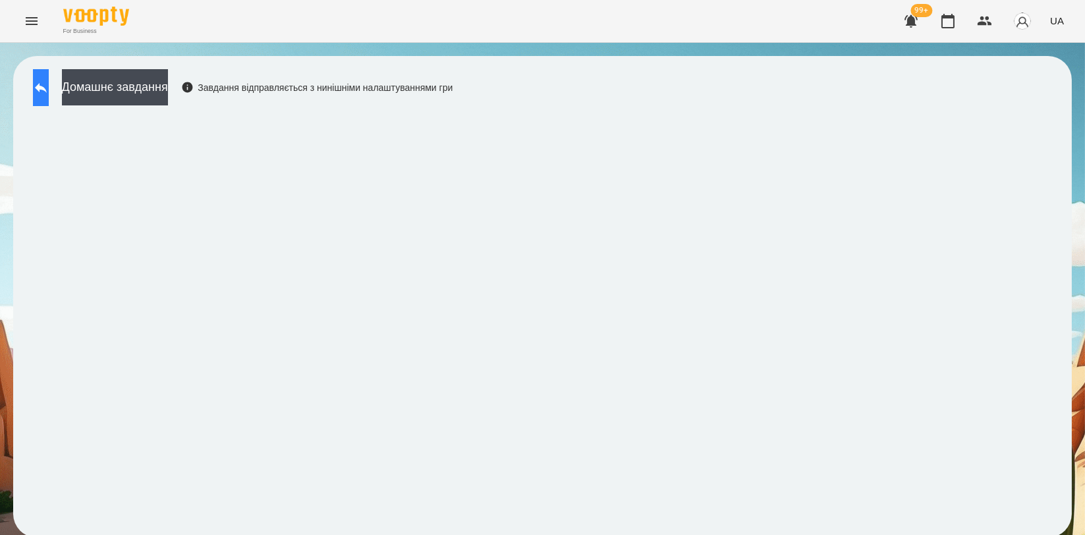
click at [45, 79] on button at bounding box center [41, 87] width 16 height 37
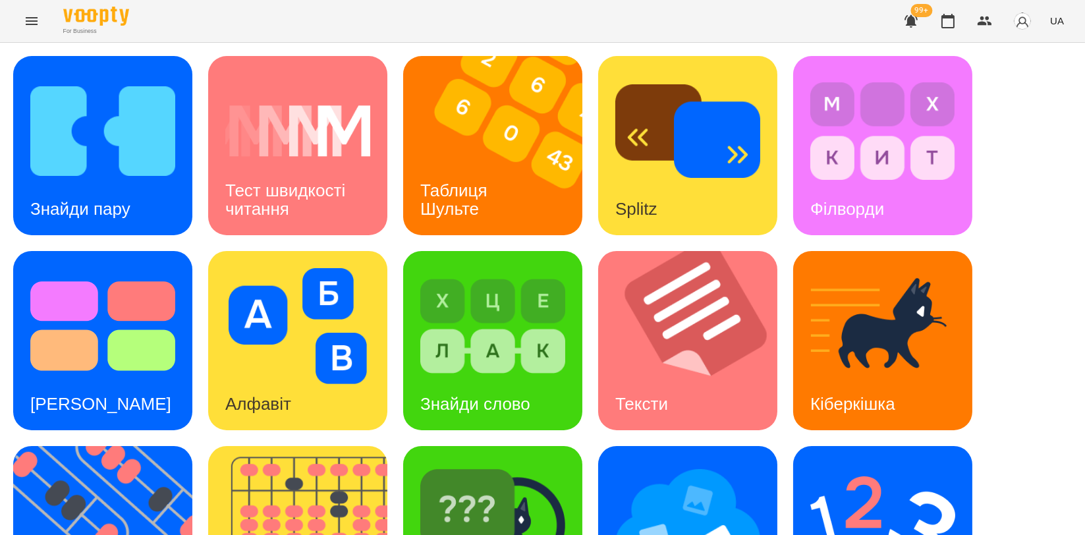
scroll to position [219, 0]
click at [905, 463] on img at bounding box center [882, 521] width 145 height 116
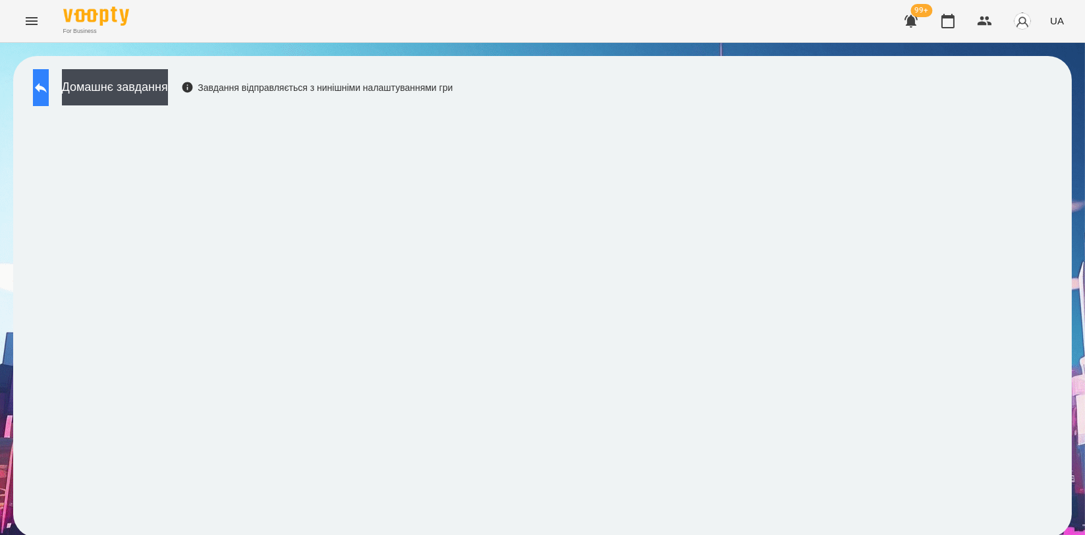
click at [49, 97] on button at bounding box center [41, 87] width 16 height 37
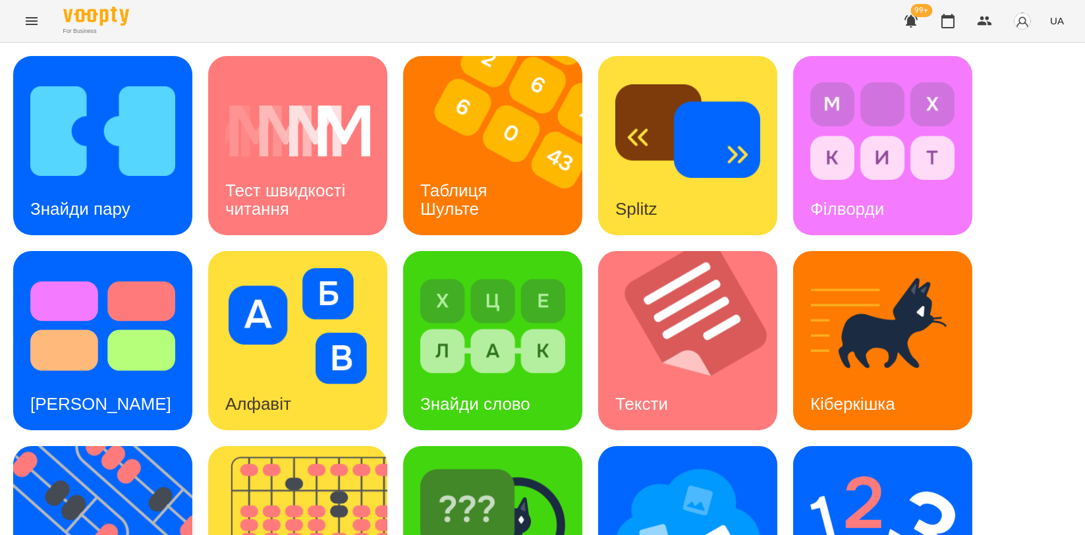
scroll to position [298, 0]
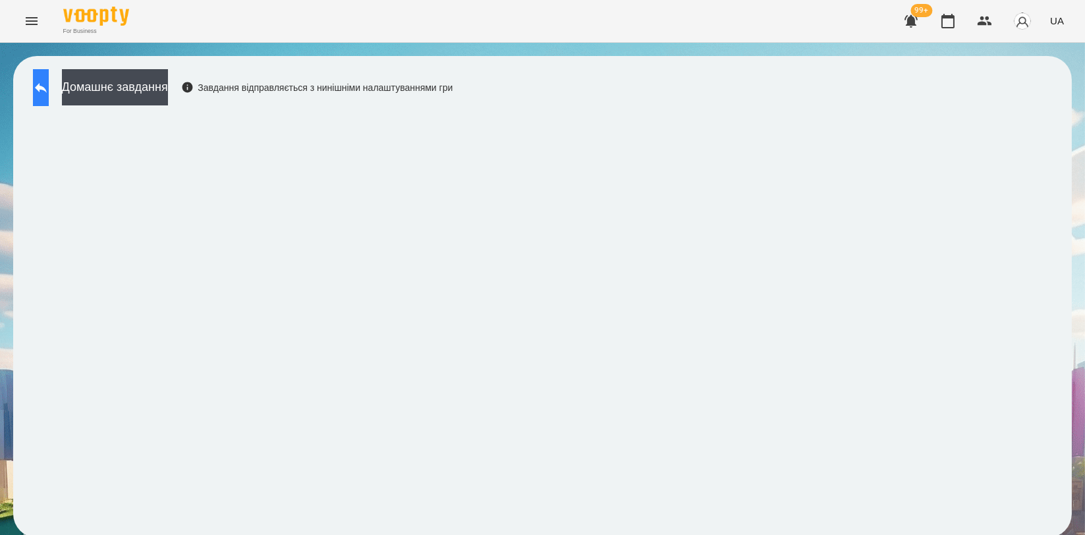
click at [49, 84] on icon at bounding box center [41, 88] width 16 height 16
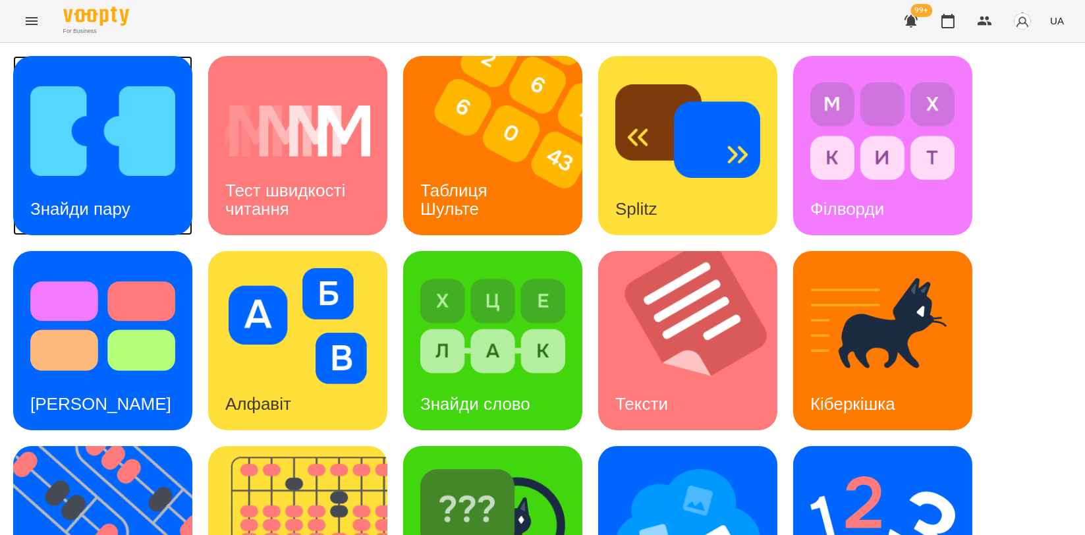
click at [137, 171] on img at bounding box center [102, 131] width 145 height 116
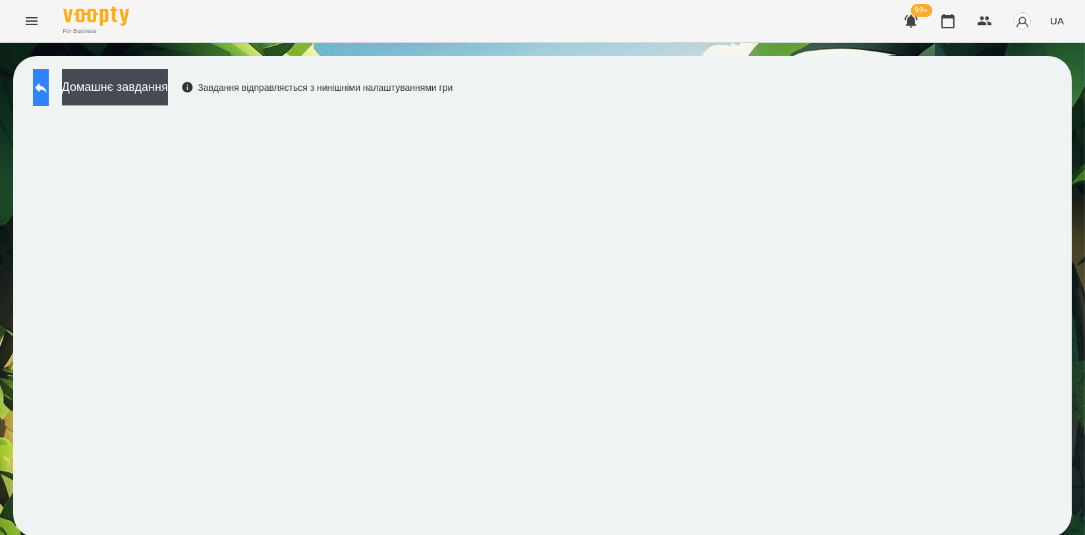
click at [47, 86] on icon at bounding box center [41, 88] width 12 height 10
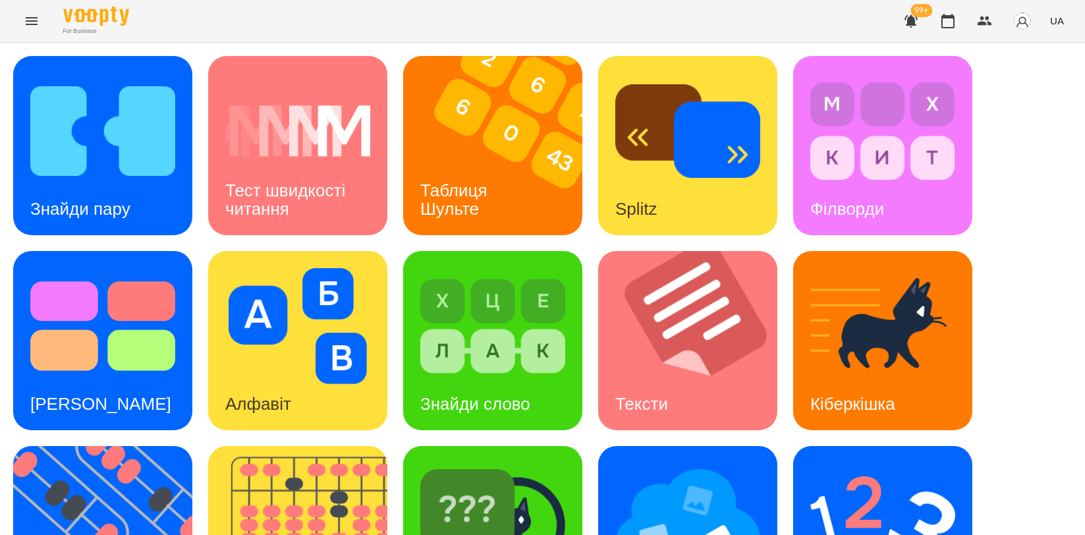
scroll to position [219, 0]
click at [439, 463] on img at bounding box center [492, 521] width 145 height 116
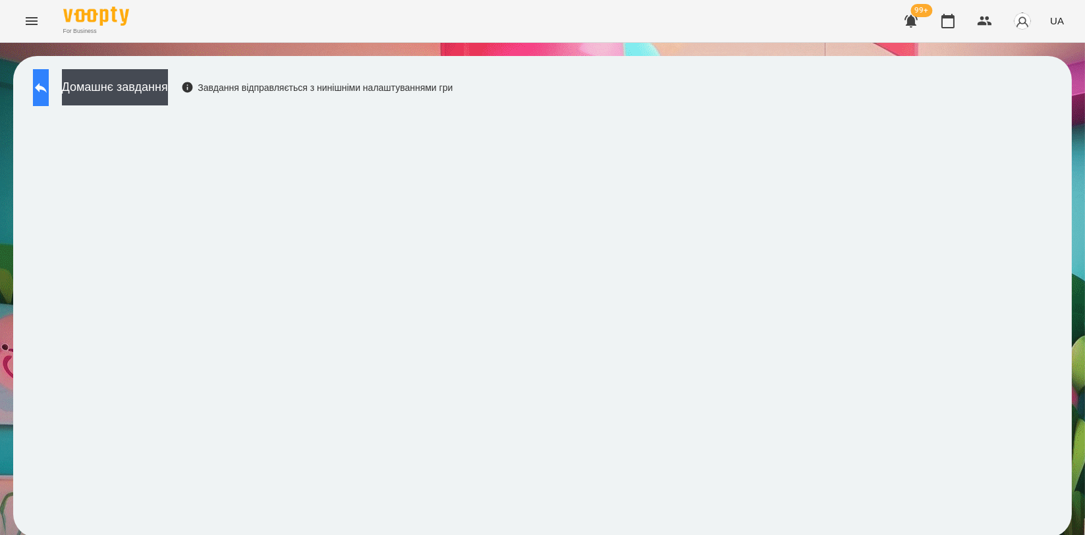
click at [47, 88] on icon at bounding box center [41, 88] width 12 height 10
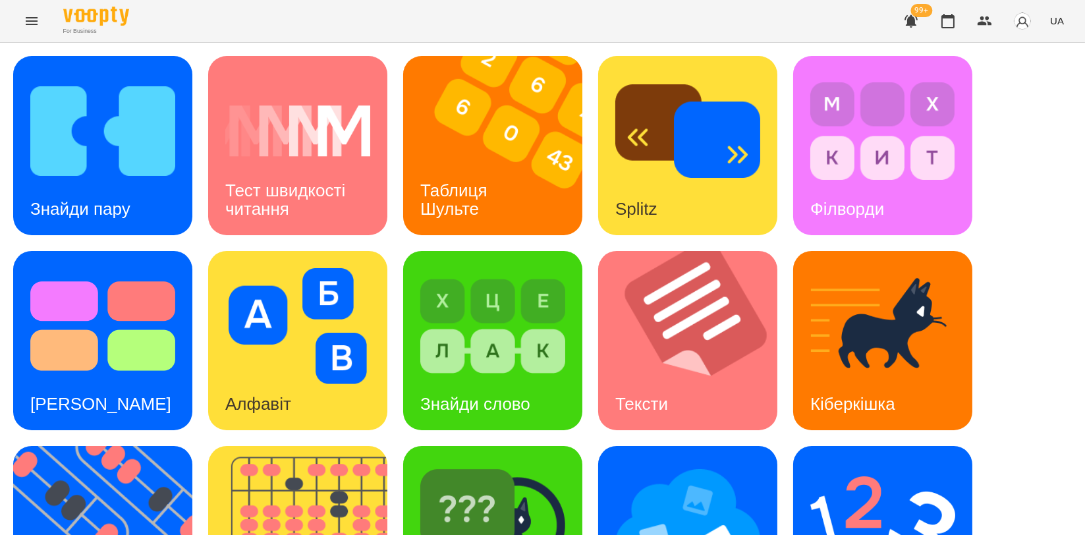
scroll to position [219, 0]
click at [326, 446] on img at bounding box center [306, 535] width 196 height 179
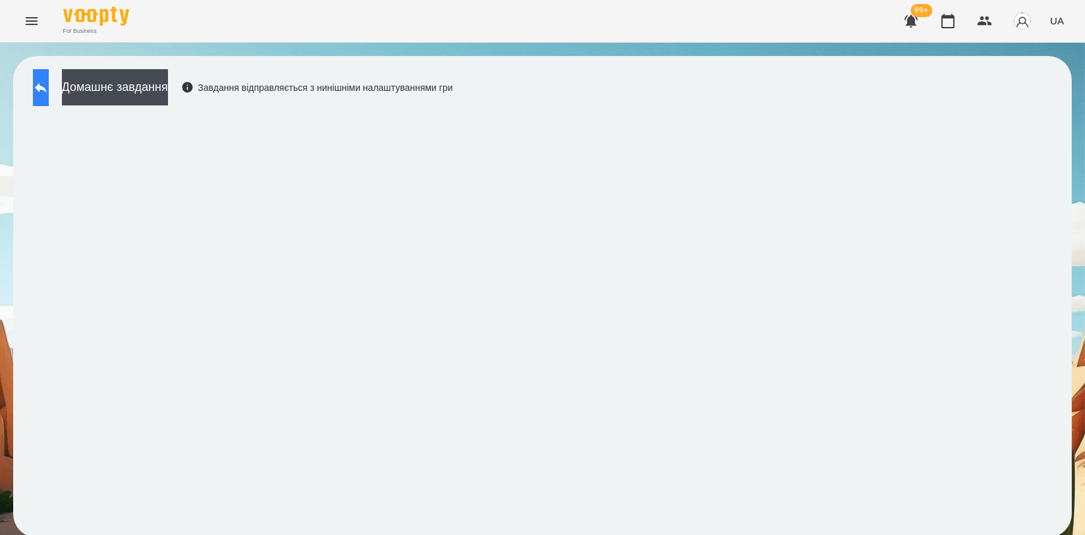
click at [43, 88] on button at bounding box center [41, 87] width 16 height 37
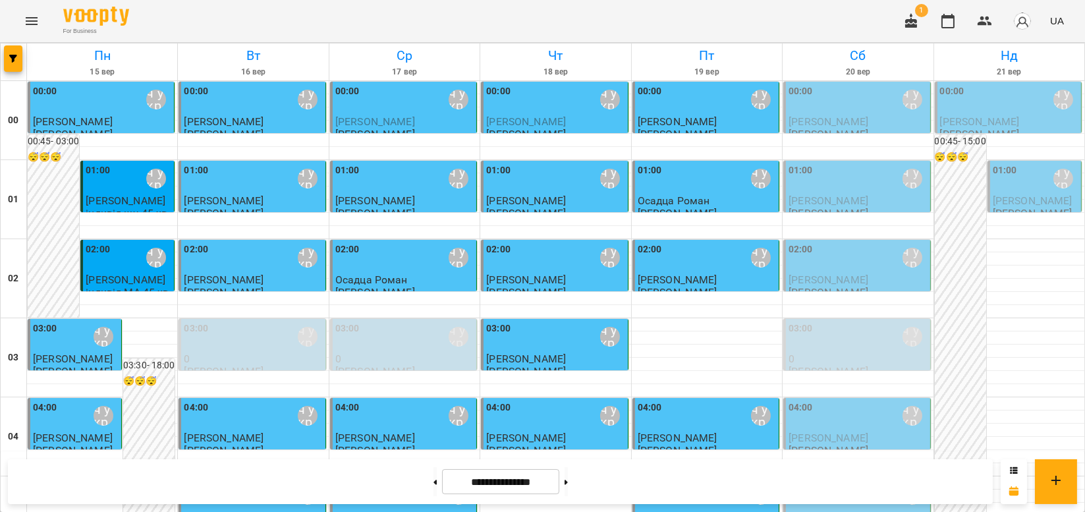
click at [40, 22] on button "Menu" at bounding box center [32, 21] width 32 height 32
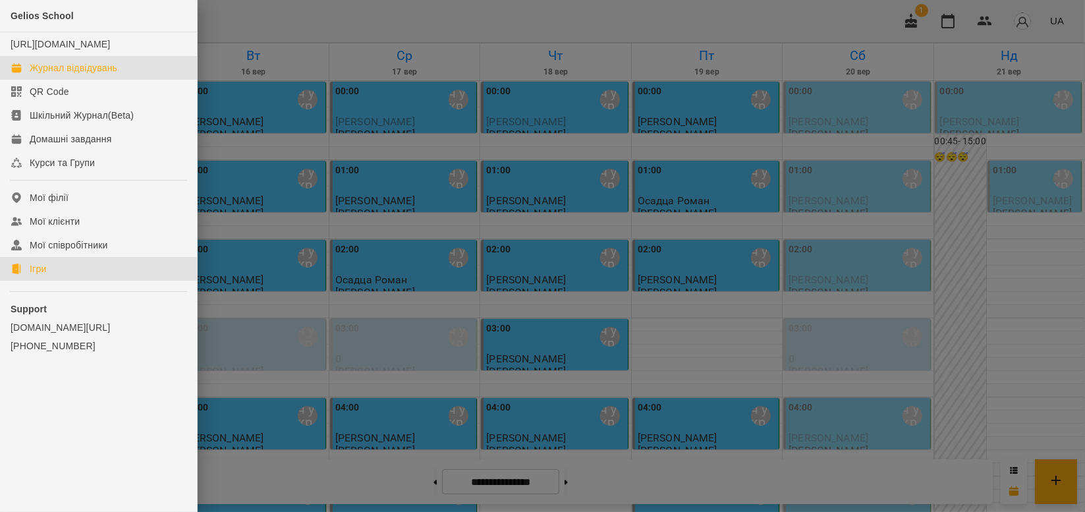
click at [41, 281] on link "Ігри" at bounding box center [98, 269] width 197 height 24
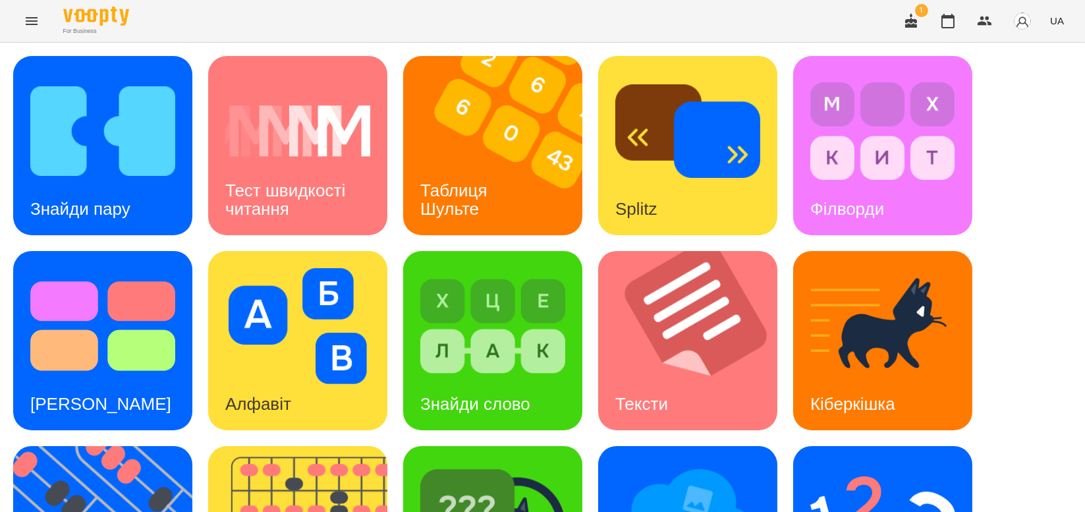
scroll to position [219, 0]
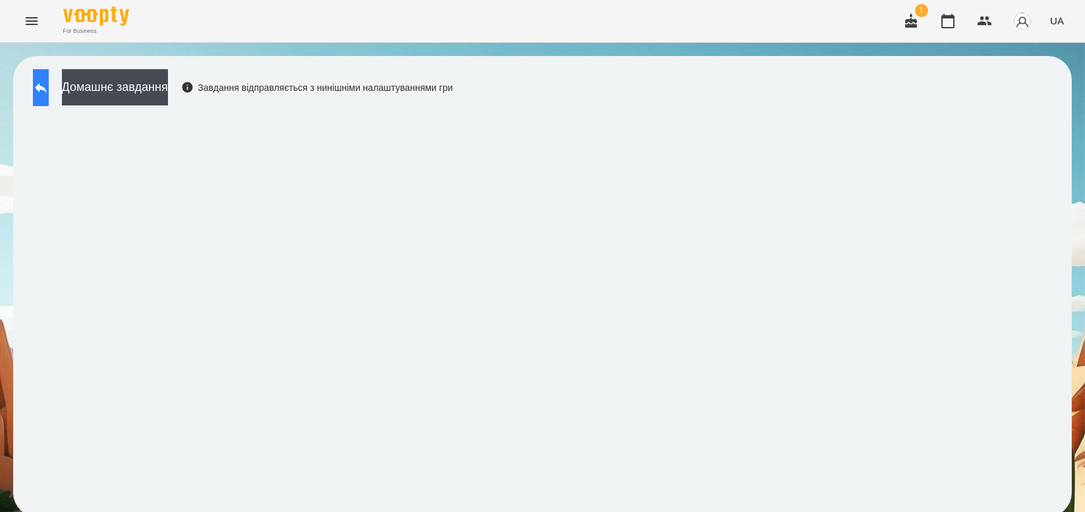
click at [46, 83] on icon at bounding box center [41, 88] width 16 height 16
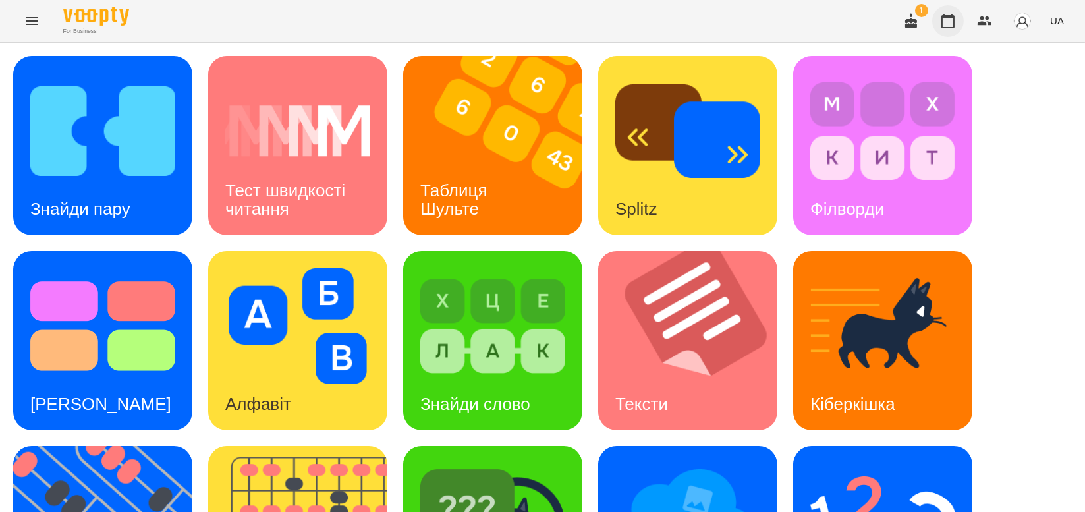
click at [956, 31] on button "button" at bounding box center [948, 21] width 32 height 32
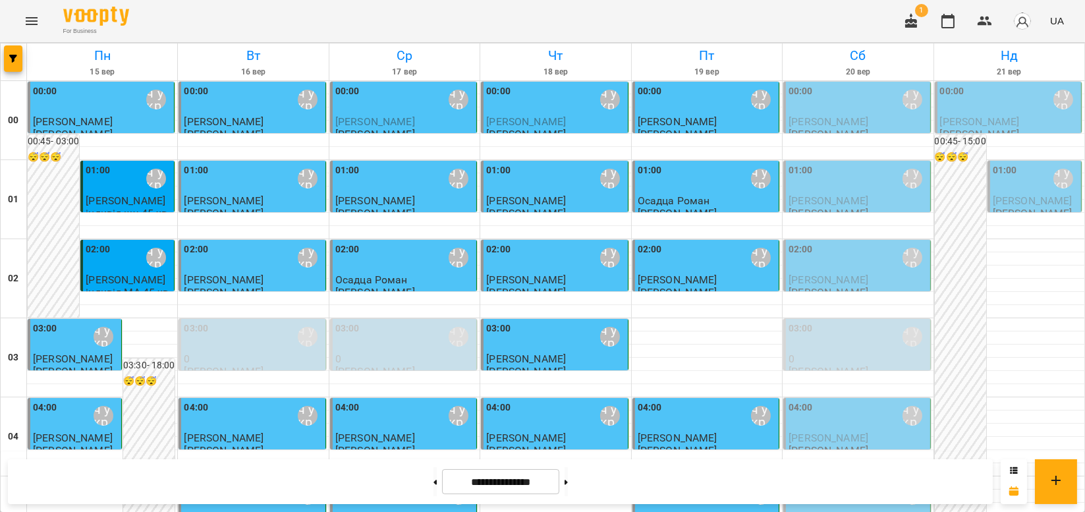
scroll to position [73, 0]
click at [834, 163] on div "01:00 Мойсук Надія\ ма укр\шч укр\ https://us06web.zoom.us/j/84559859332" at bounding box center [857, 179] width 138 height 32
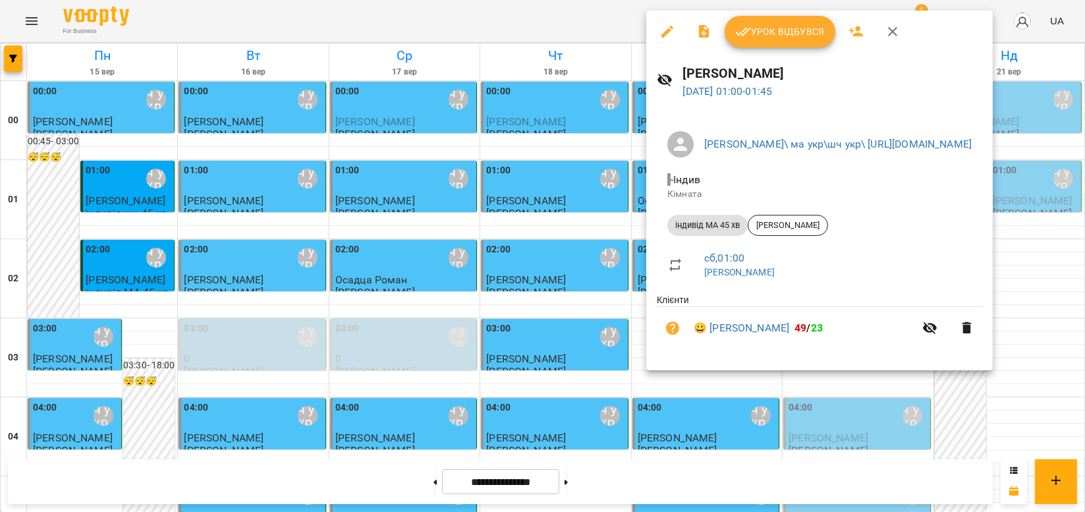
click at [786, 39] on span "Урок відбувся" at bounding box center [780, 32] width 90 height 16
